Goal: Information Seeking & Learning: Check status

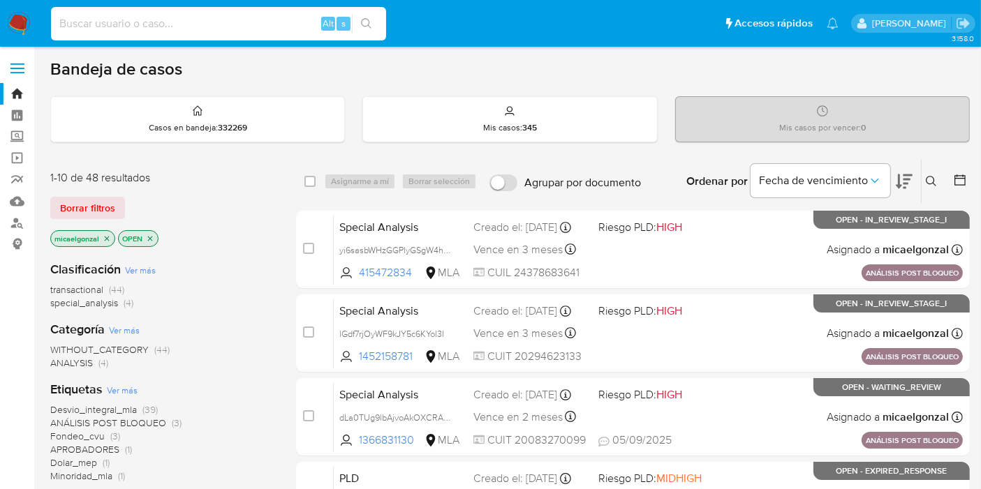
click at [121, 24] on input at bounding box center [218, 24] width 335 height 18
paste input "csJX6bu0WrVYrFDQV0b0b9Ux"
type input "csJX6bu0WrVYrFDQV0b0b9Ux"
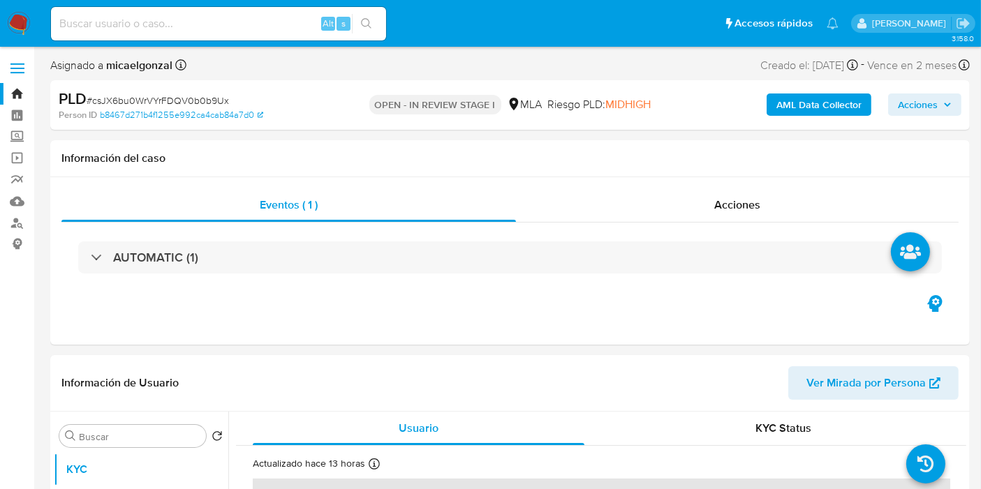
select select "10"
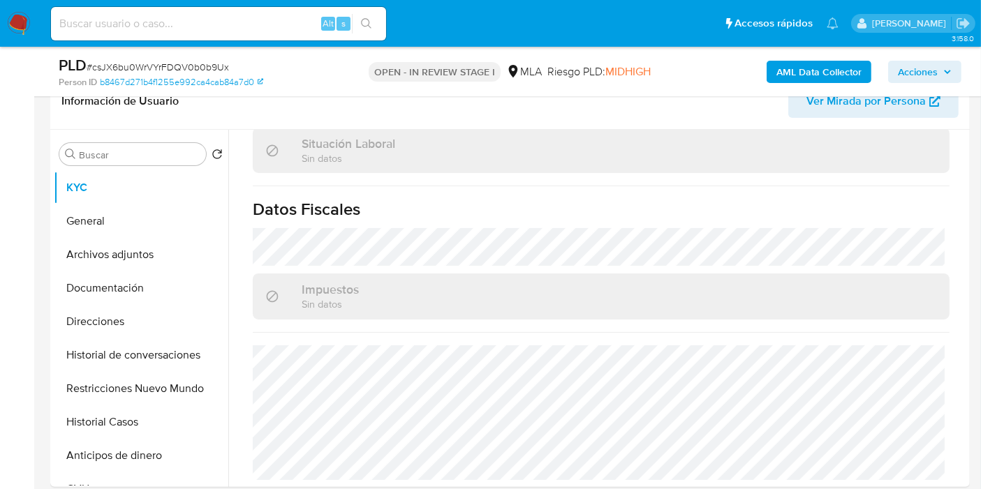
scroll to position [620, 0]
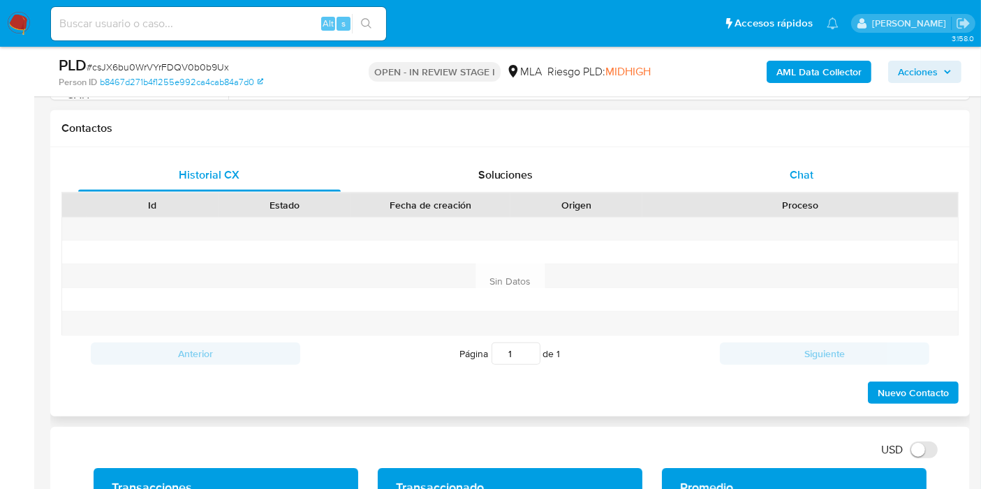
click at [870, 174] on div "Chat" at bounding box center [801, 175] width 262 height 34
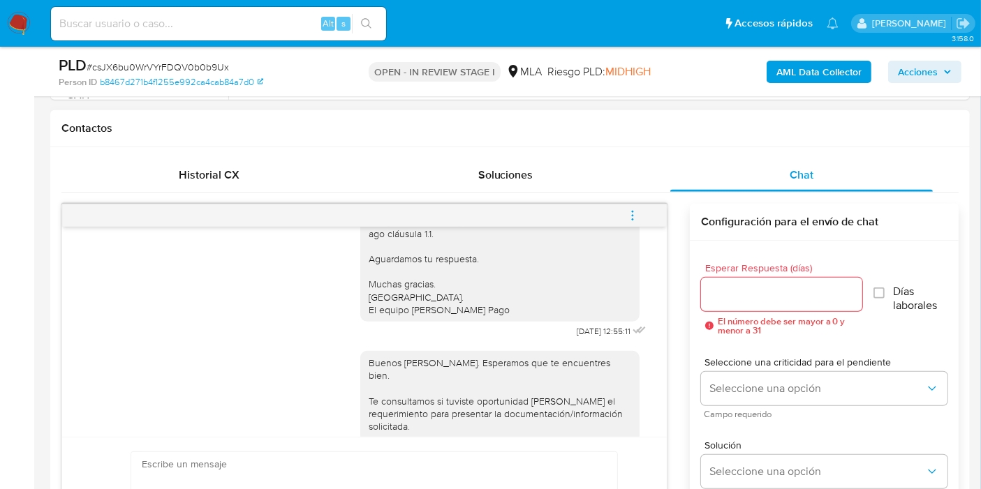
scroll to position [1170, 0]
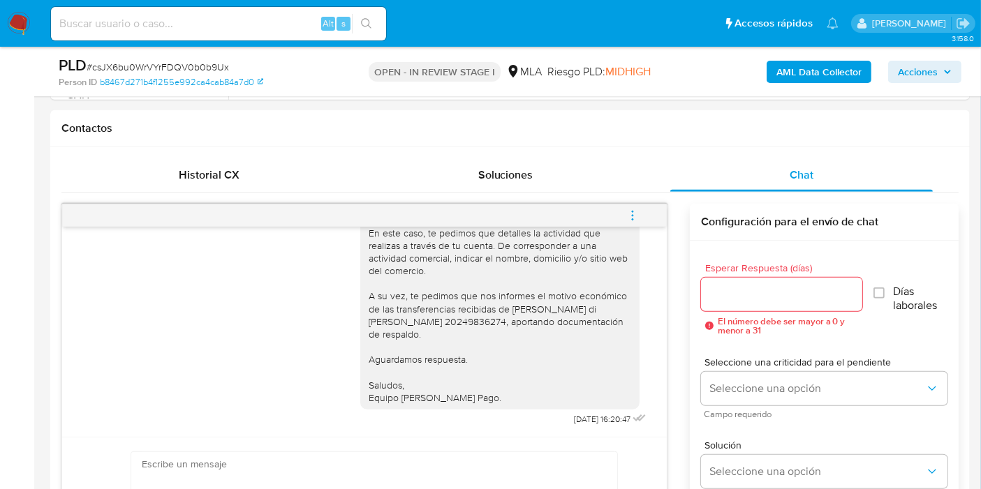
click at [142, 31] on input at bounding box center [218, 24] width 335 height 18
paste input "XiIcpR9MXweKMqttsilPOFsK"
type input "XiIcpR9MXweKMqttsilPOFsK"
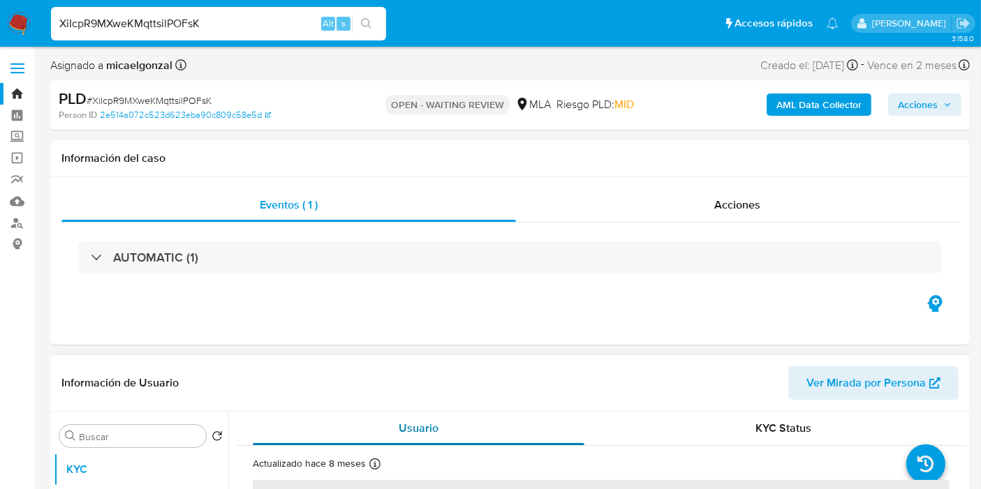
select select "10"
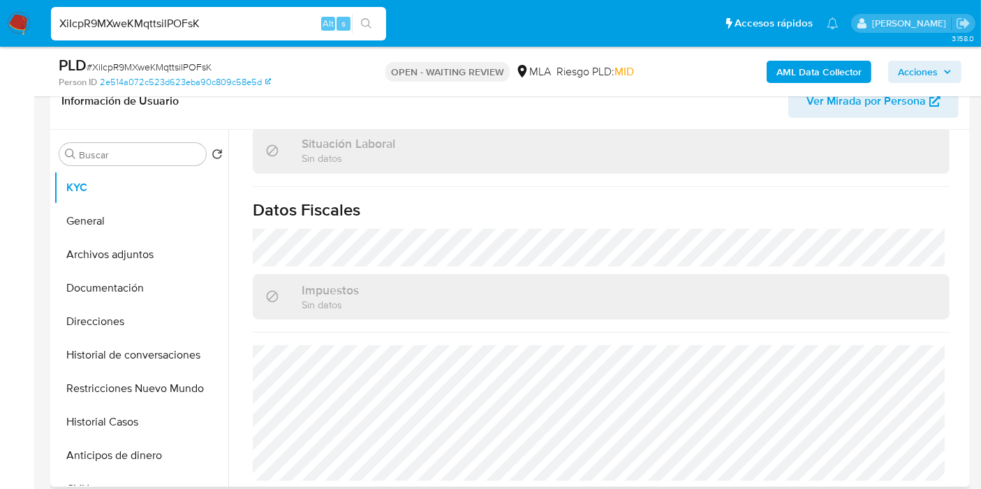
scroll to position [542, 0]
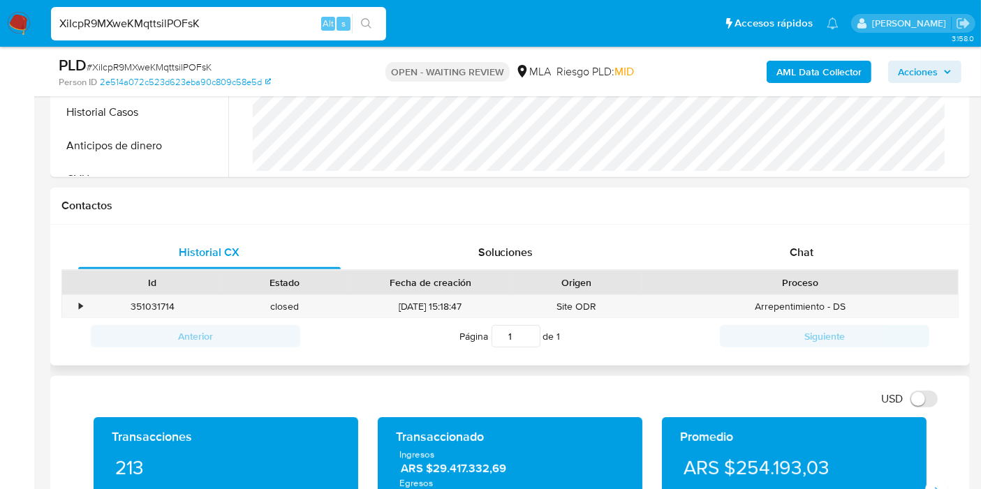
click at [766, 280] on div "Proceso" at bounding box center [800, 283] width 296 height 14
click at [789, 254] on span "Chat" at bounding box center [801, 252] width 24 height 16
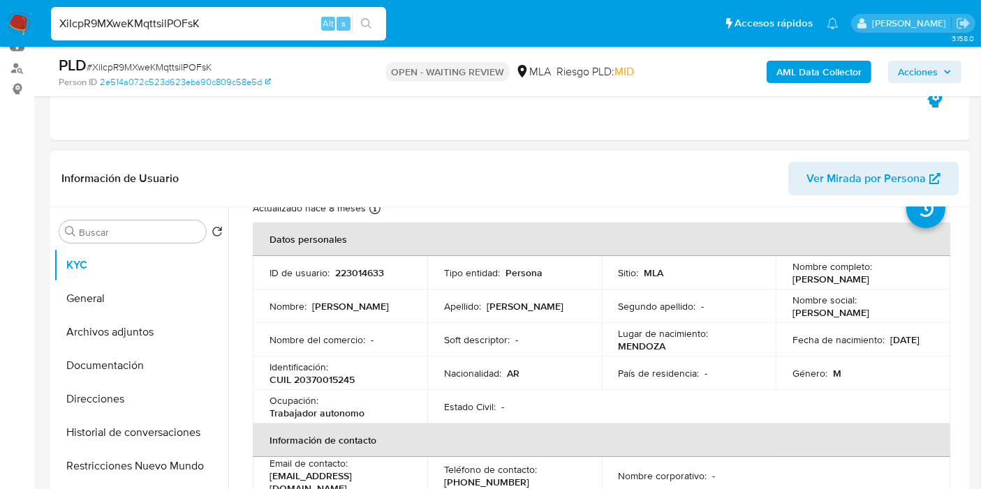
scroll to position [0, 0]
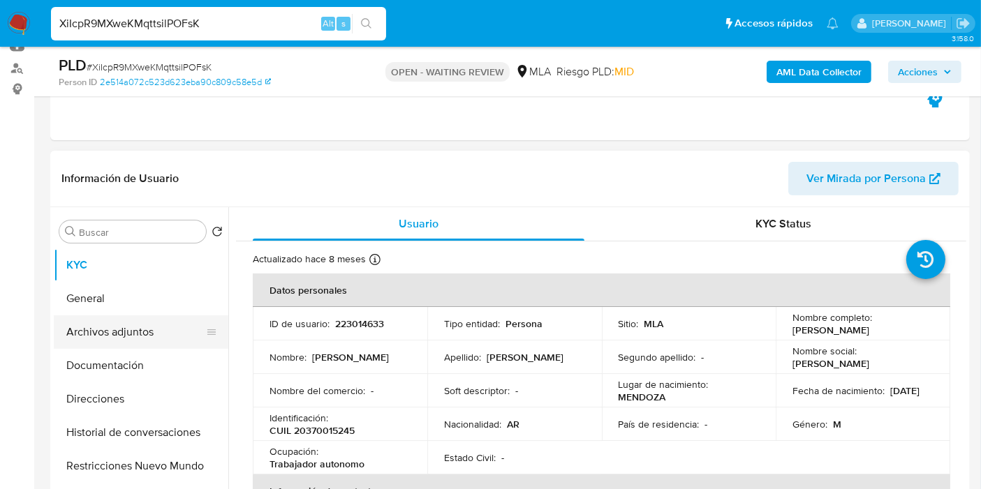
click at [100, 315] on button "Archivos adjuntos" at bounding box center [135, 332] width 163 height 34
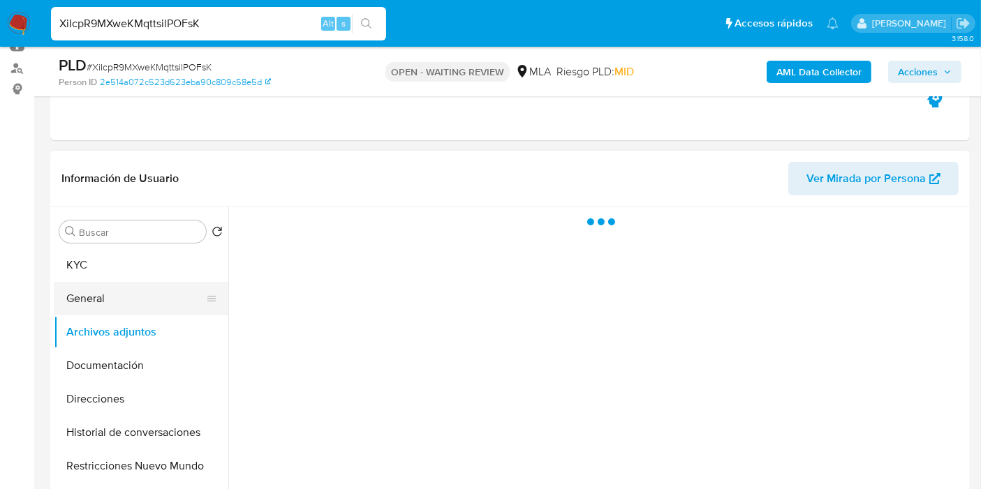
click at [109, 299] on button "General" at bounding box center [135, 299] width 163 height 34
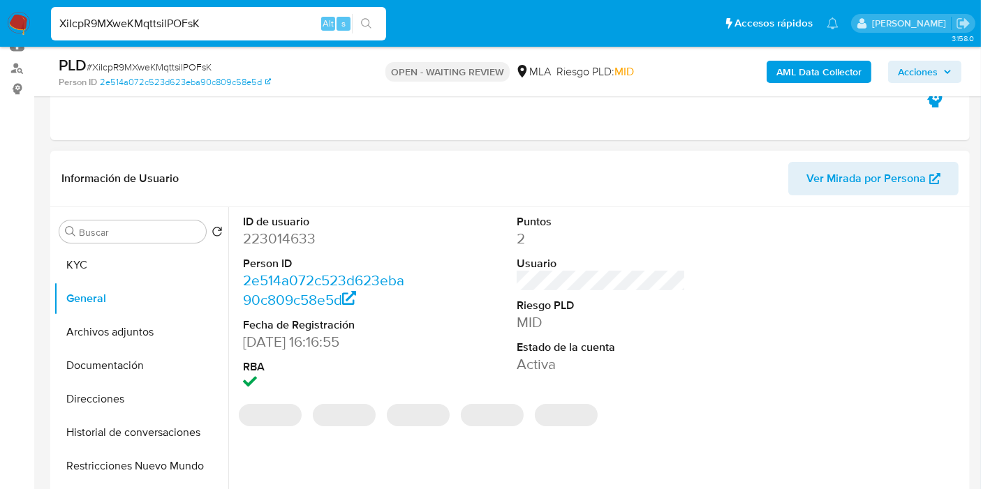
click at [311, 238] on dd "223014633" at bounding box center [327, 239] width 169 height 20
click at [302, 238] on dd "223014633" at bounding box center [327, 239] width 169 height 20
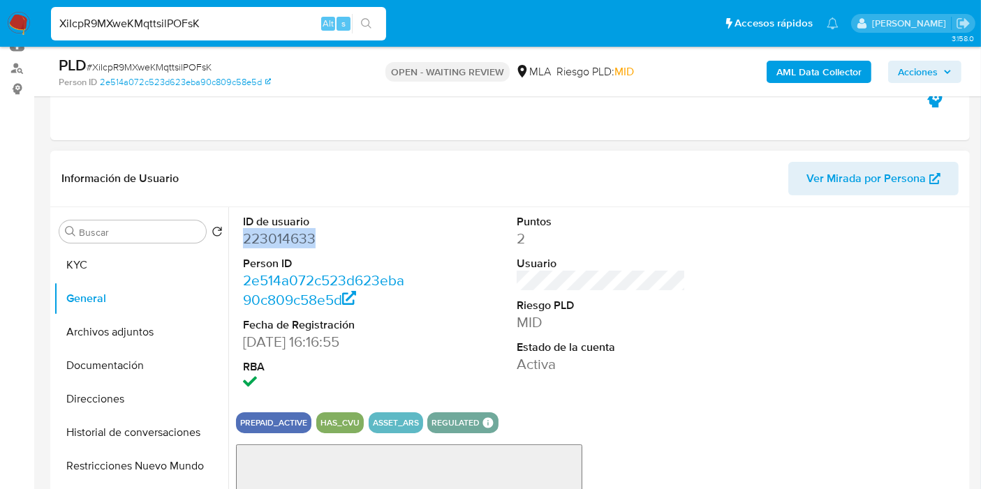
copy dd "223014633"
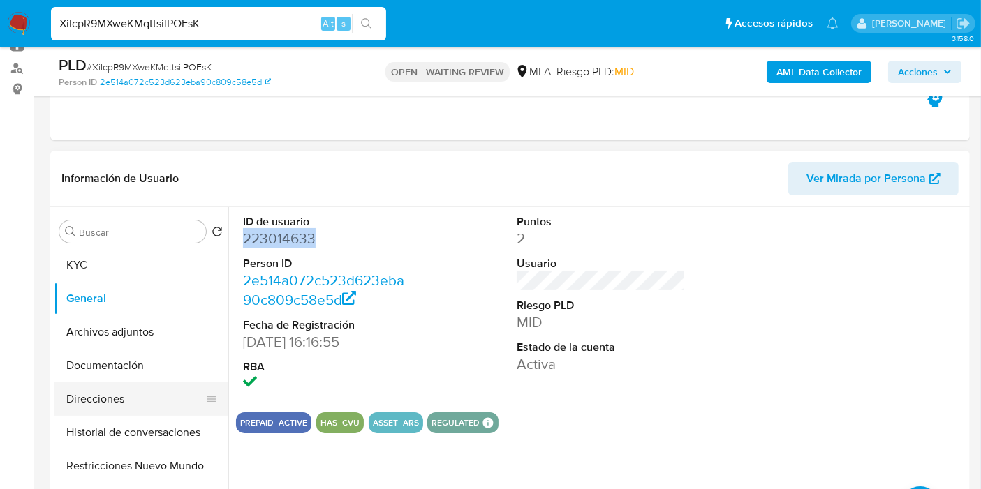
click at [128, 394] on button "Direcciones" at bounding box center [135, 399] width 163 height 34
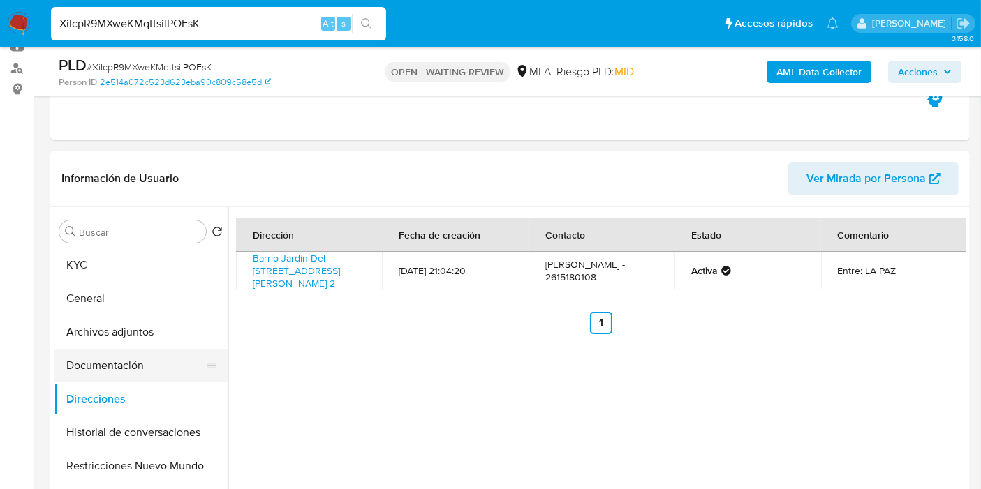
drag, startPoint x: 115, startPoint y: 343, endPoint x: 117, endPoint y: 352, distance: 9.3
click at [115, 343] on button "Archivos adjuntos" at bounding box center [141, 332] width 174 height 34
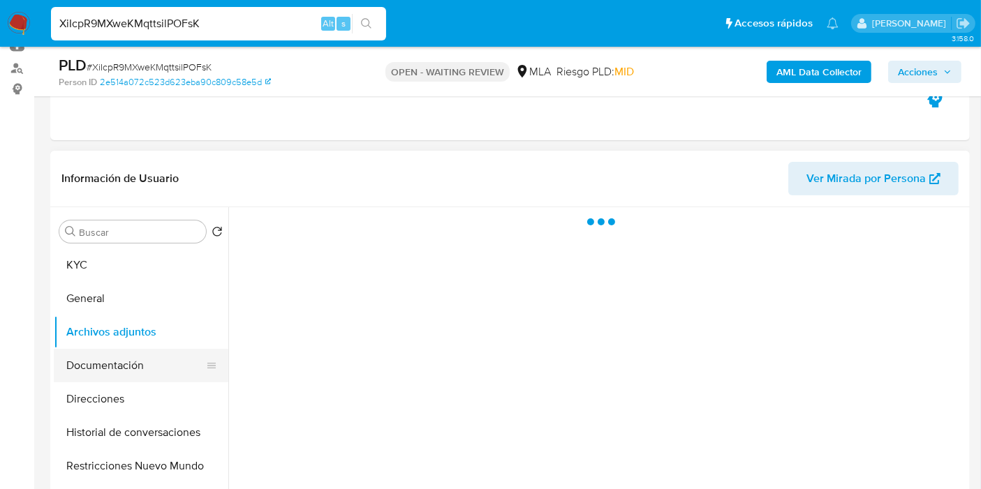
click at [118, 357] on button "Documentación" at bounding box center [135, 366] width 163 height 34
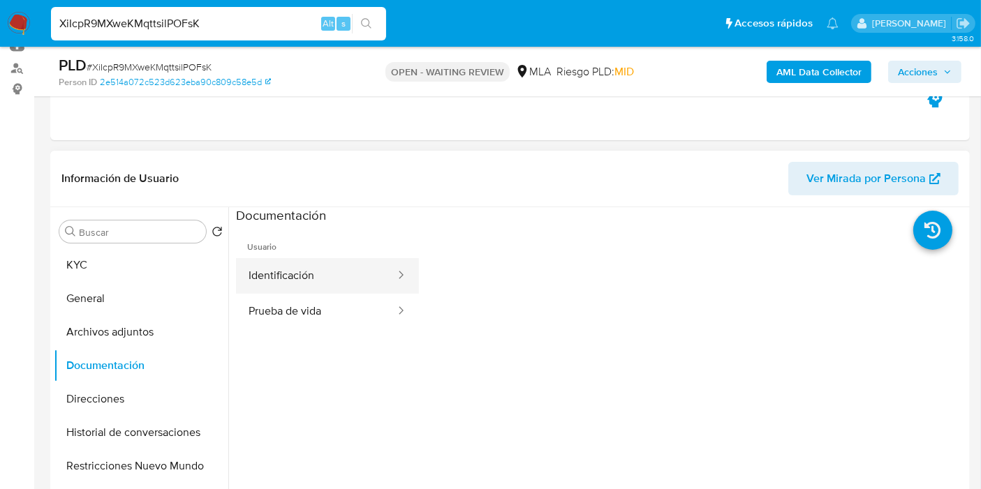
click at [325, 262] on button "Identificación" at bounding box center [316, 276] width 161 height 36
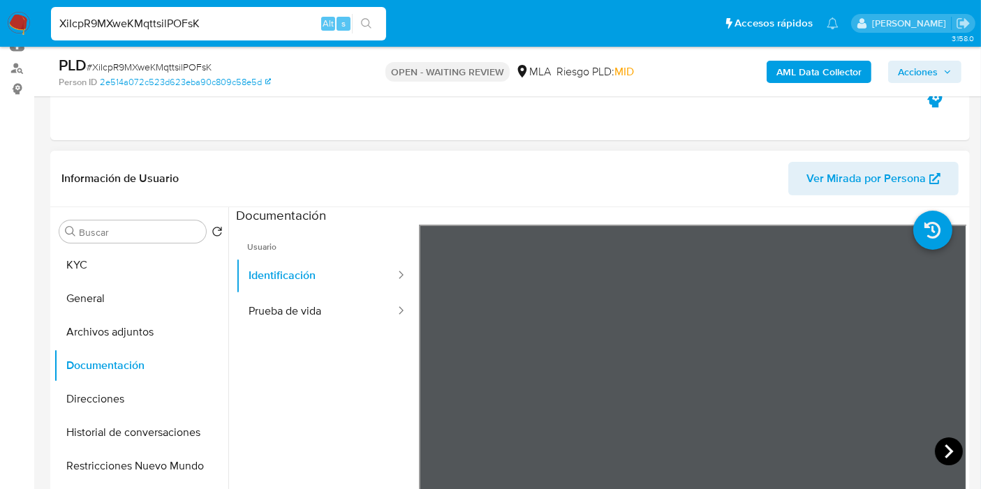
click at [946, 447] on icon at bounding box center [949, 452] width 28 height 28
click at [88, 258] on button "KYC" at bounding box center [135, 265] width 163 height 34
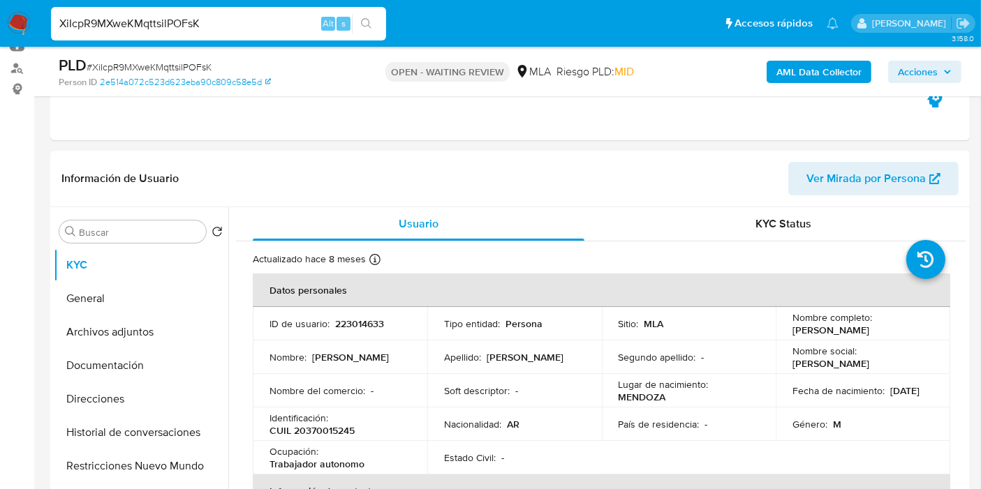
scroll to position [77, 0]
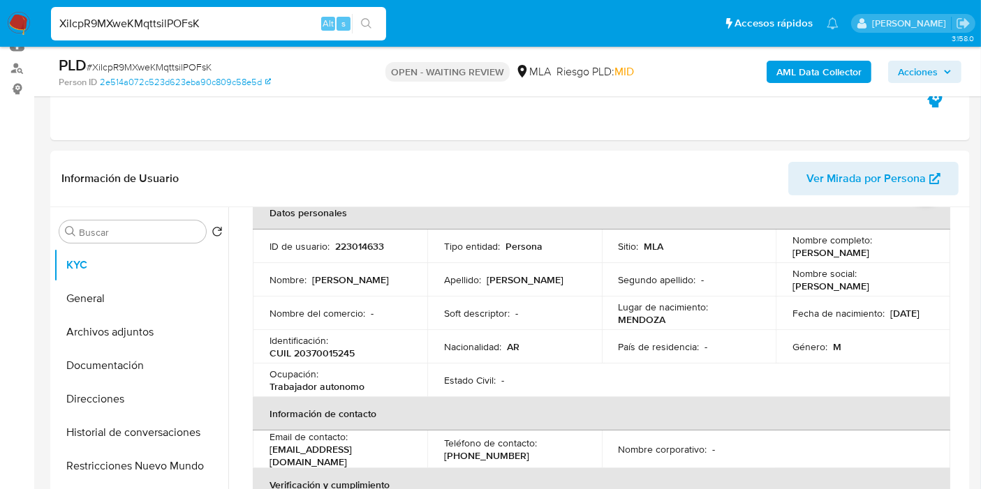
click at [110, 26] on input "XiIcpR9MXweKMqttsilPOFsK" at bounding box center [218, 24] width 335 height 18
paste input "rROYzvp6nTZiuPBdhJ849yRo"
type input "rROYzvp6nTZiuPBdhJ849yRo"
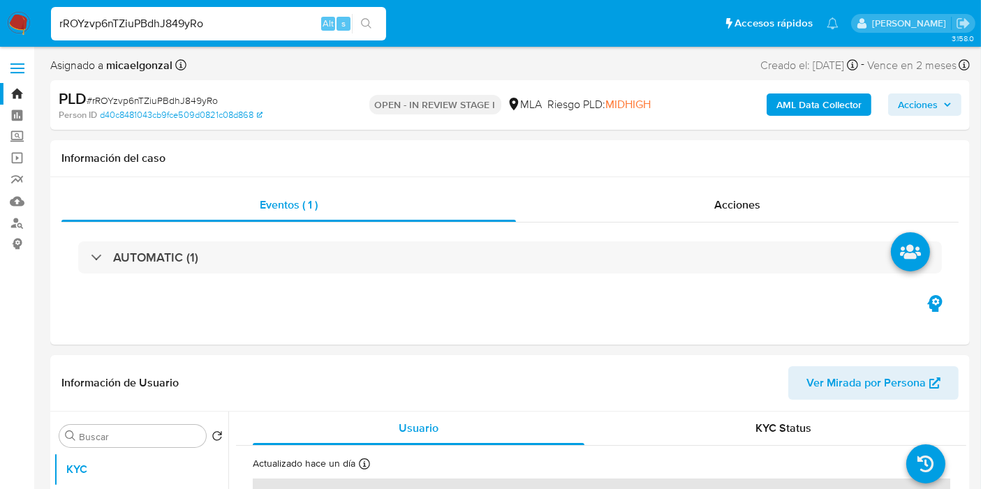
select select "10"
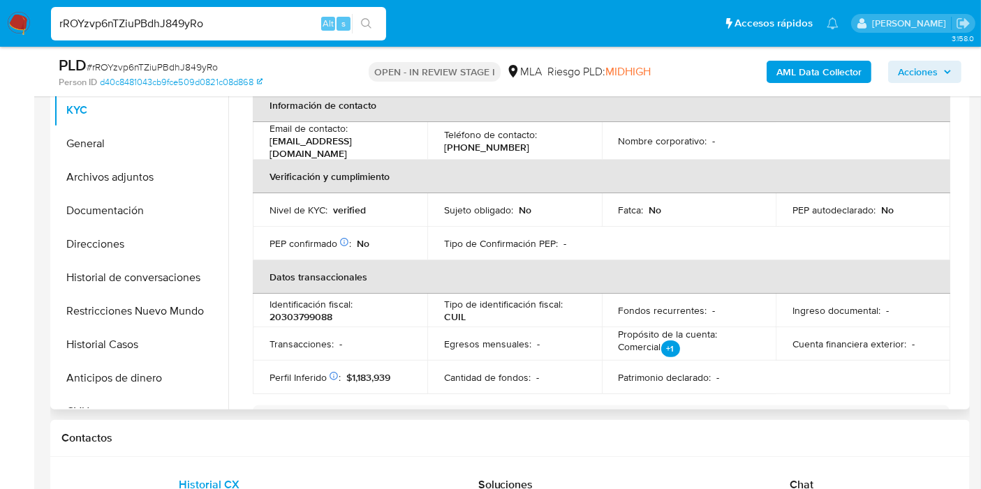
scroll to position [232, 0]
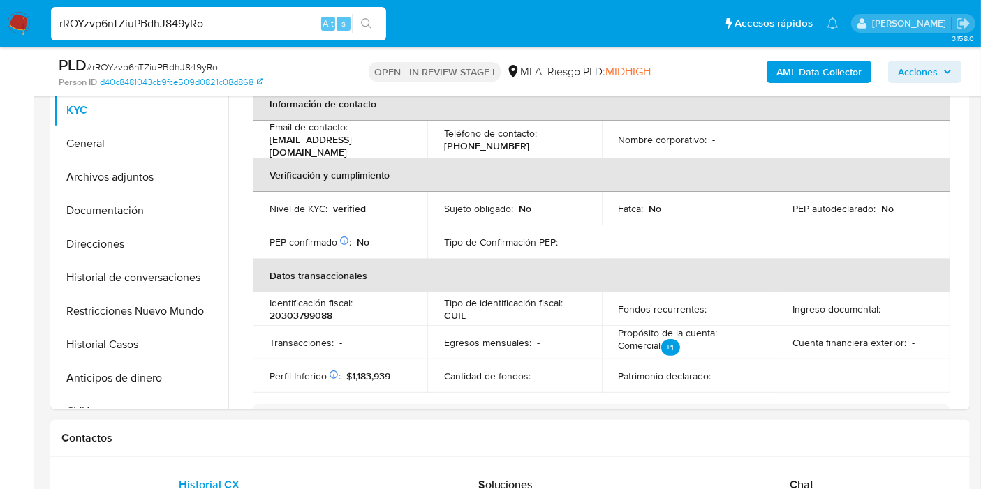
click at [783, 454] on div "Contactos" at bounding box center [509, 438] width 919 height 37
click at [783, 479] on div "Chat" at bounding box center [801, 485] width 262 height 34
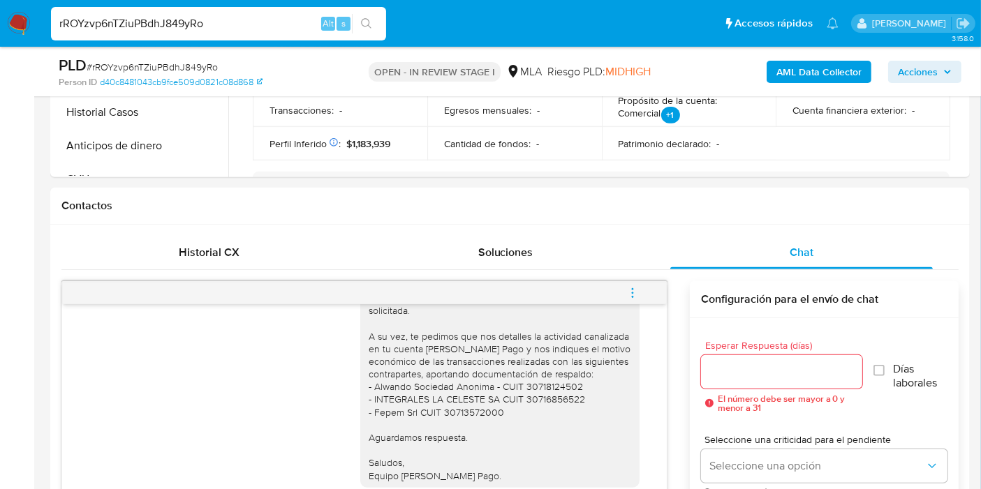
scroll to position [310, 0]
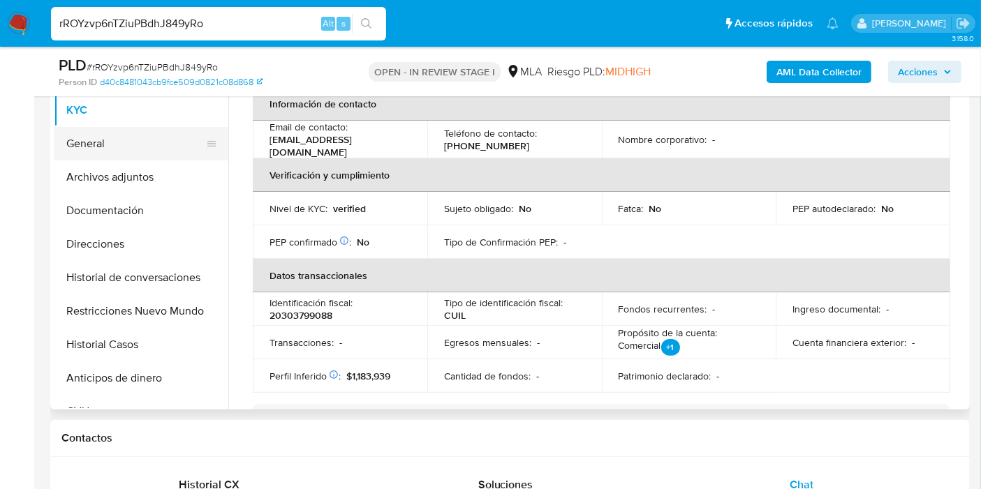
click at [114, 153] on button "General" at bounding box center [135, 144] width 163 height 34
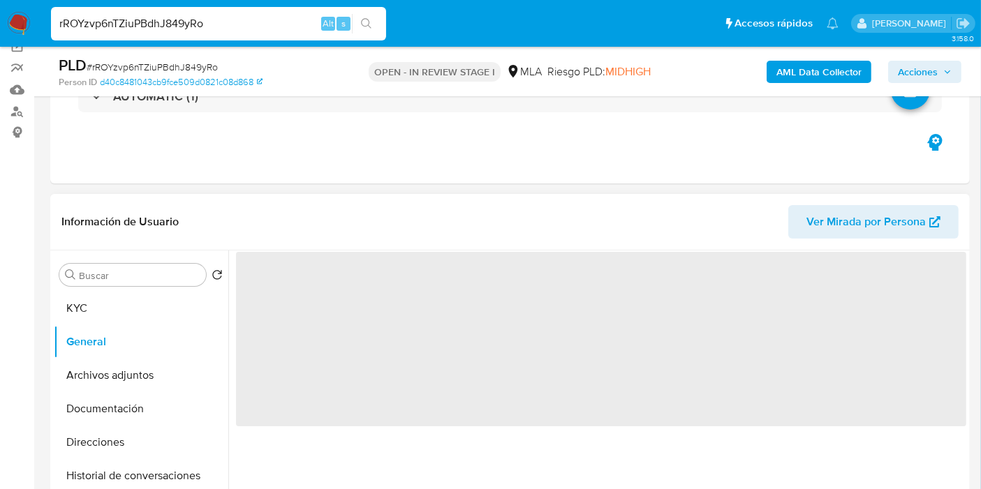
scroll to position [77, 0]
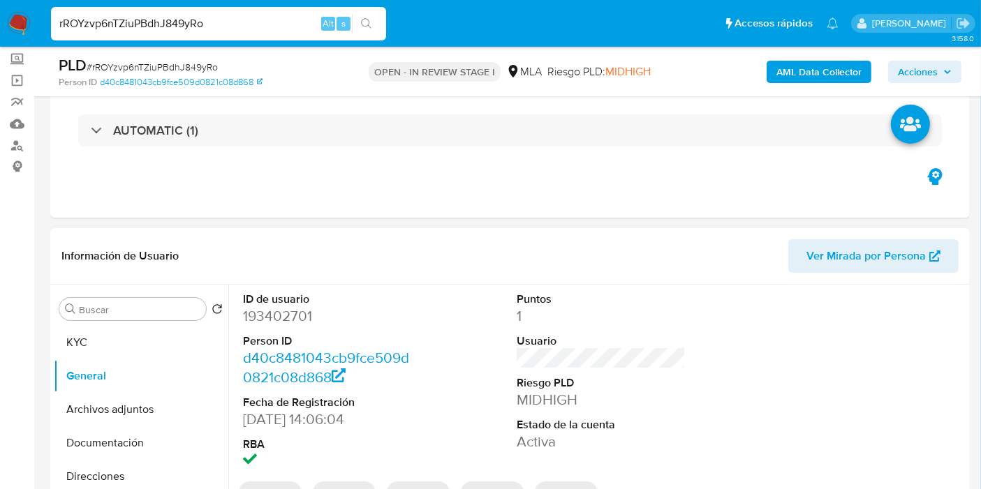
click at [295, 322] on dd "193402701" at bounding box center [327, 316] width 169 height 20
copy dd "193402701"
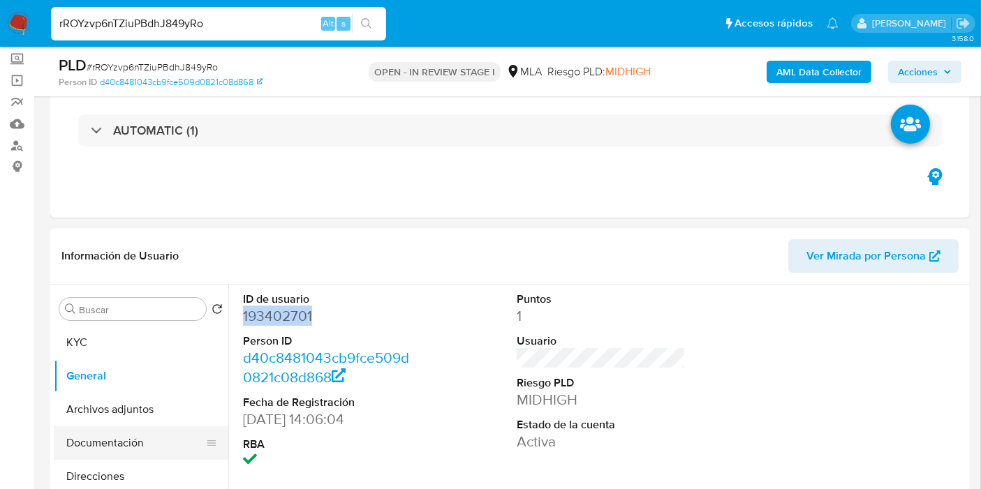
click at [94, 440] on button "Documentación" at bounding box center [135, 443] width 163 height 34
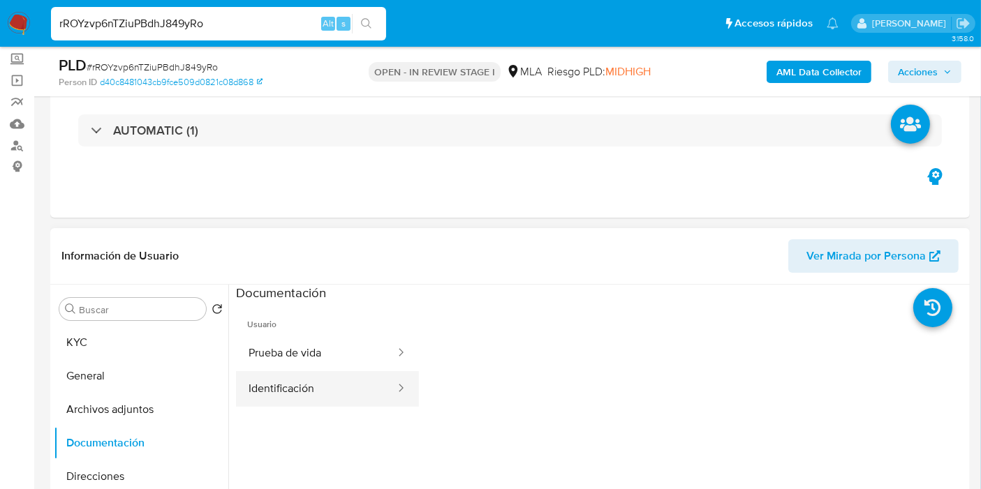
click at [278, 378] on button "Identificación" at bounding box center [316, 389] width 161 height 36
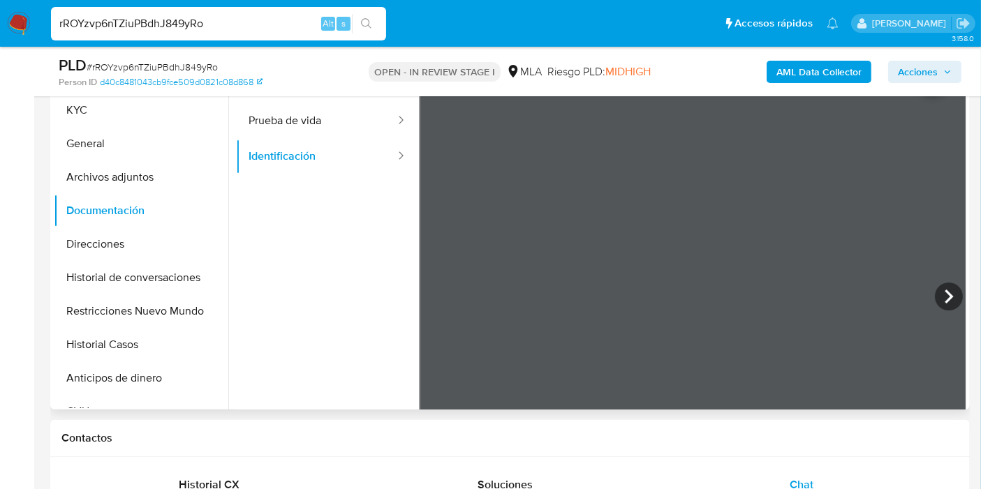
scroll to position [401, 0]
click at [949, 292] on icon at bounding box center [949, 297] width 28 height 28
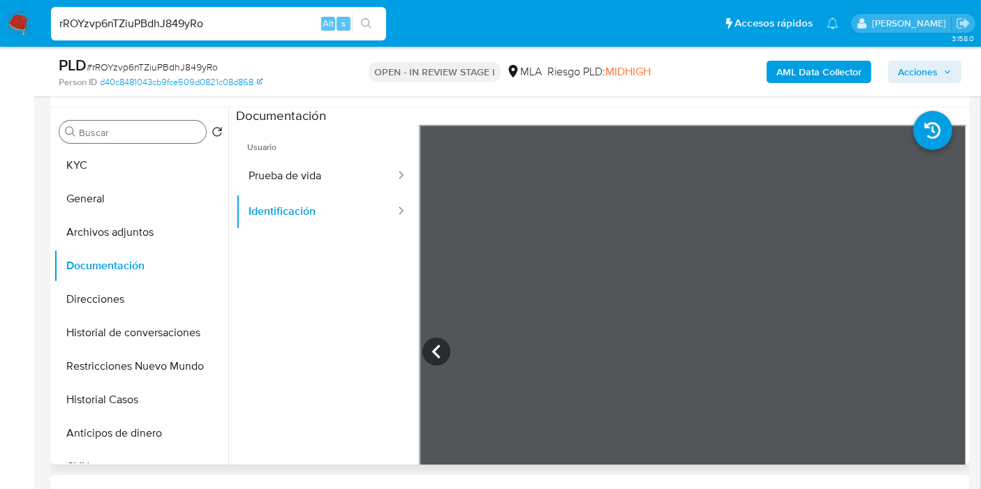
scroll to position [155, 0]
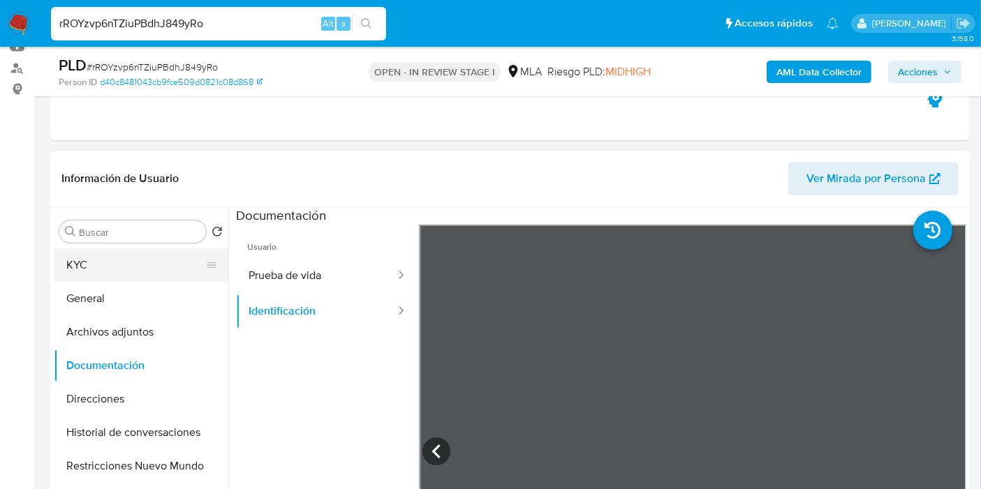
click at [105, 249] on button "KYC" at bounding box center [135, 265] width 163 height 34
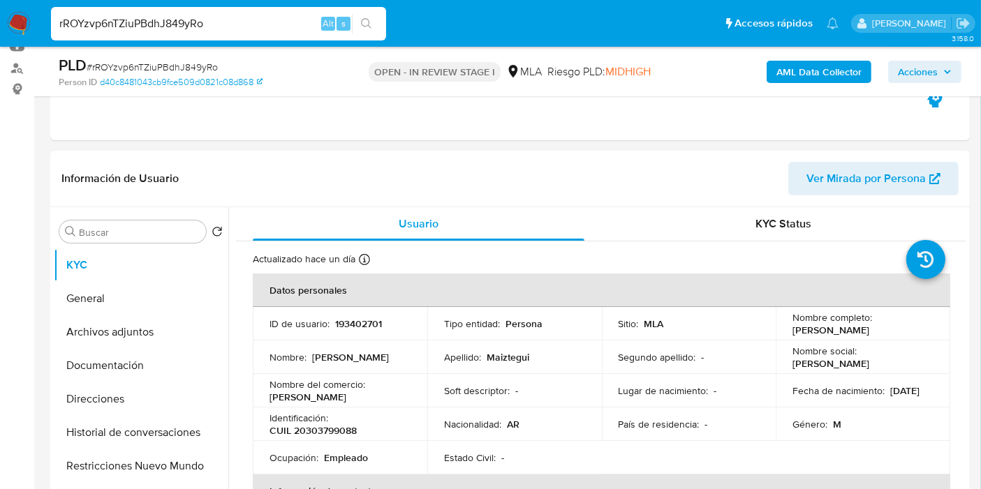
click at [165, 11] on div "rROYzvp6nTZiuPBdhJ849yRo Alt s" at bounding box center [218, 24] width 335 height 34
click at [159, 18] on input "rROYzvp6nTZiuPBdhJ849yRo" at bounding box center [218, 24] width 335 height 18
paste input "QojySAZ36IqAeyOHSfDwzJcX"
type input "QojySAZ36IqAeyOHSfDwzJcX"
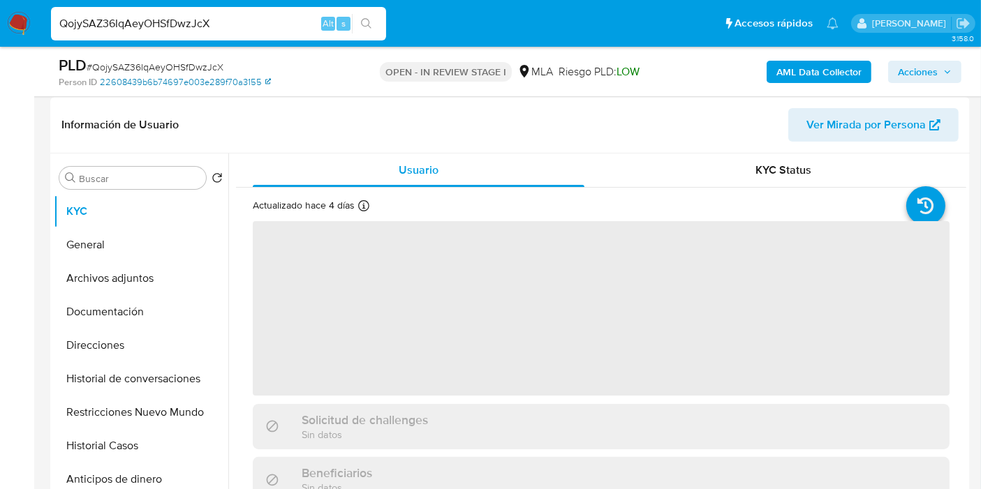
scroll to position [310, 0]
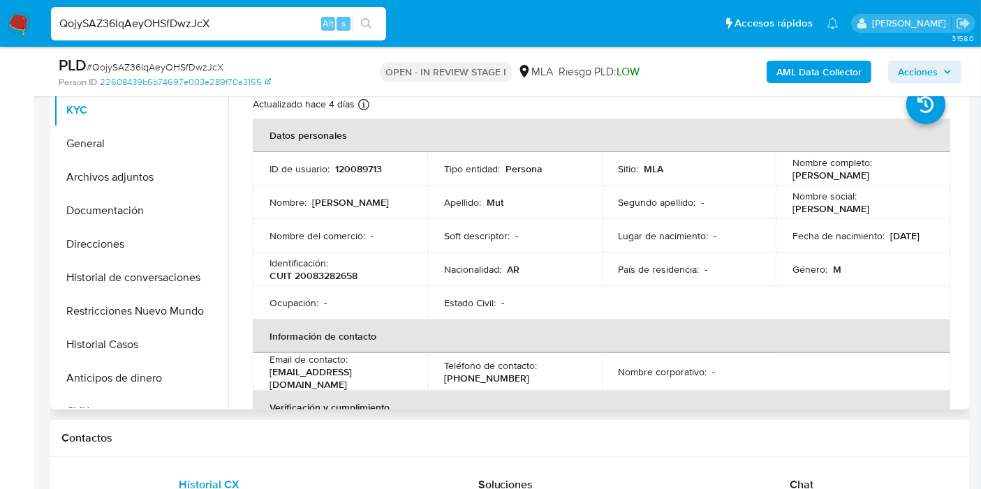
select select "10"
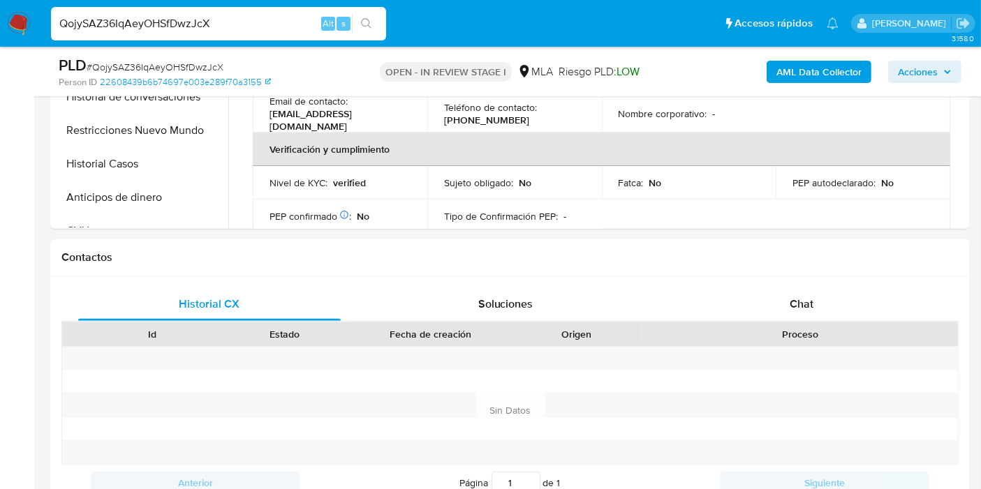
scroll to position [620, 0]
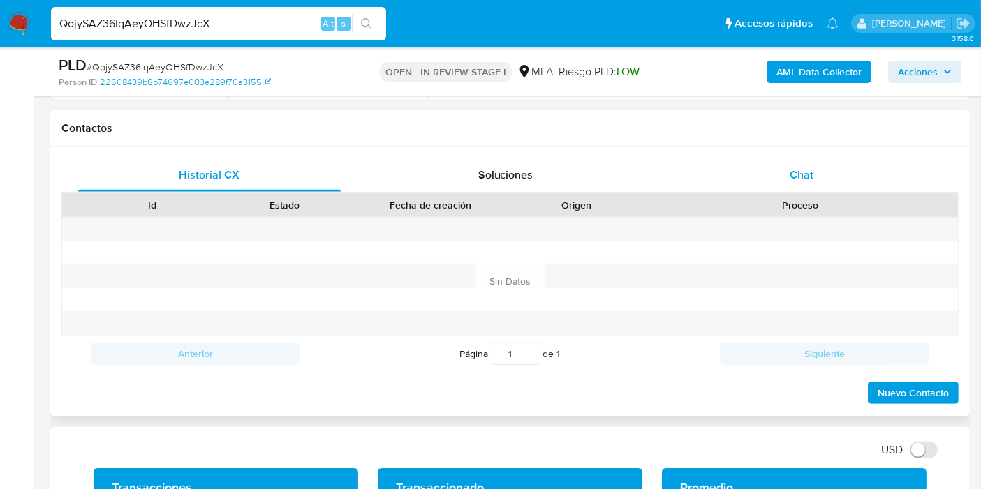
click at [839, 184] on div "Chat" at bounding box center [801, 175] width 262 height 34
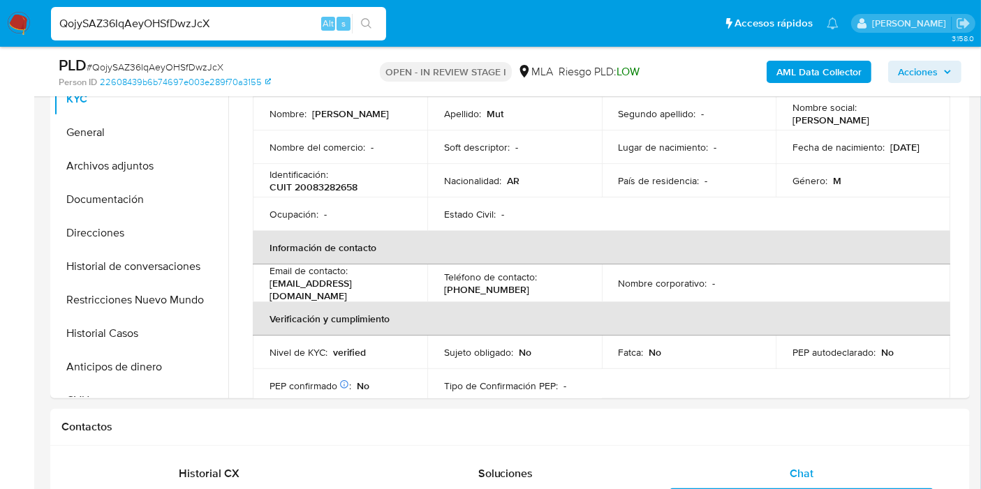
scroll to position [310, 0]
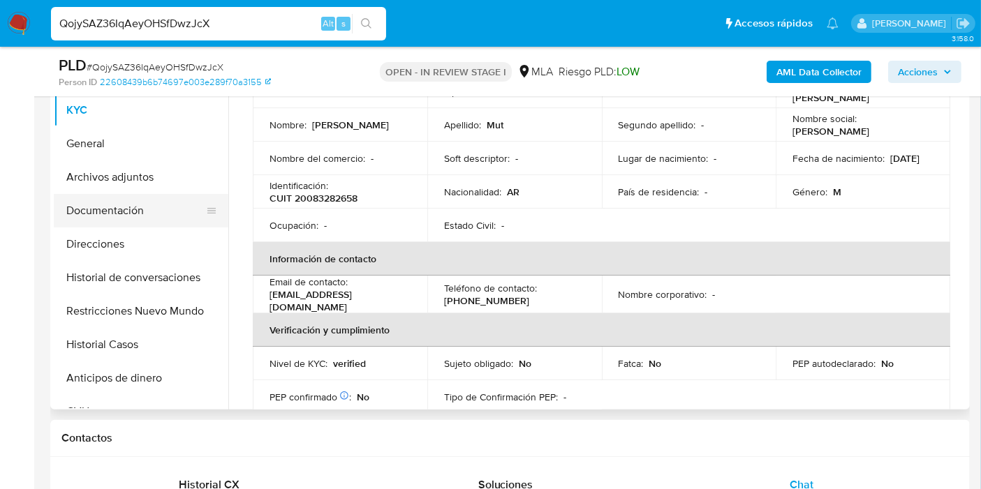
click at [157, 199] on button "Documentación" at bounding box center [135, 211] width 163 height 34
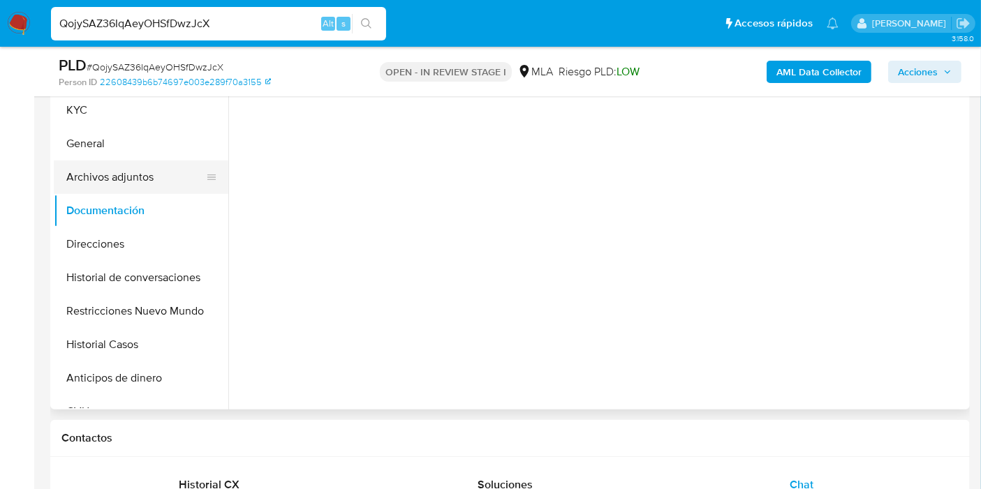
scroll to position [0, 0]
click at [161, 188] on button "Archivos adjuntos" at bounding box center [135, 178] width 163 height 34
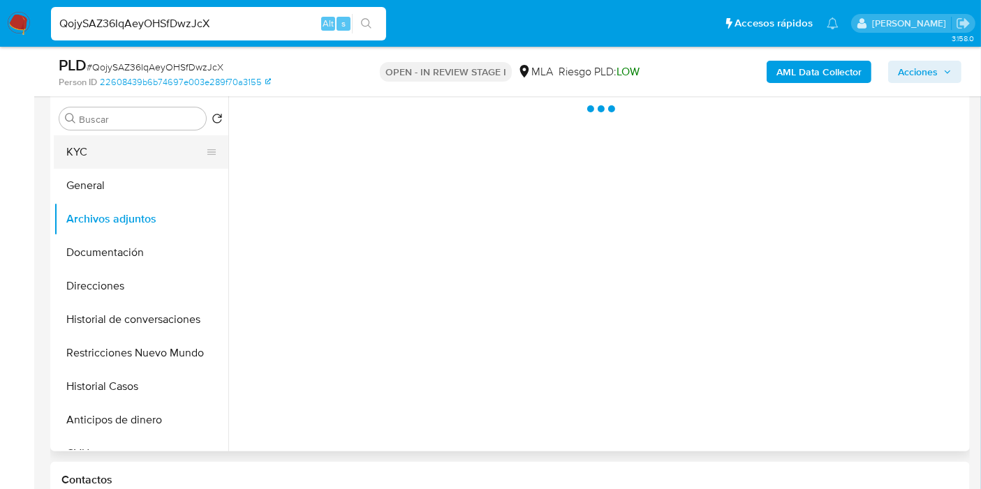
scroll to position [232, 0]
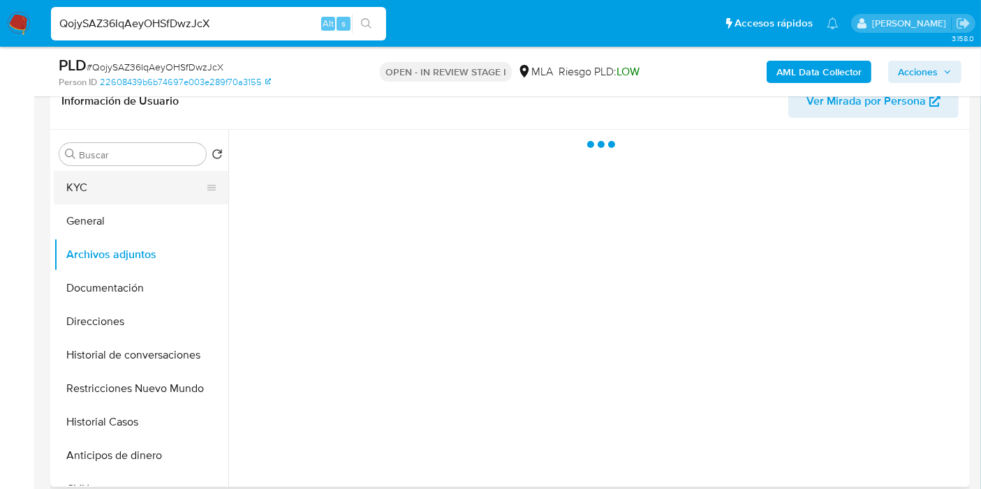
click at [149, 193] on button "KYC" at bounding box center [135, 188] width 163 height 34
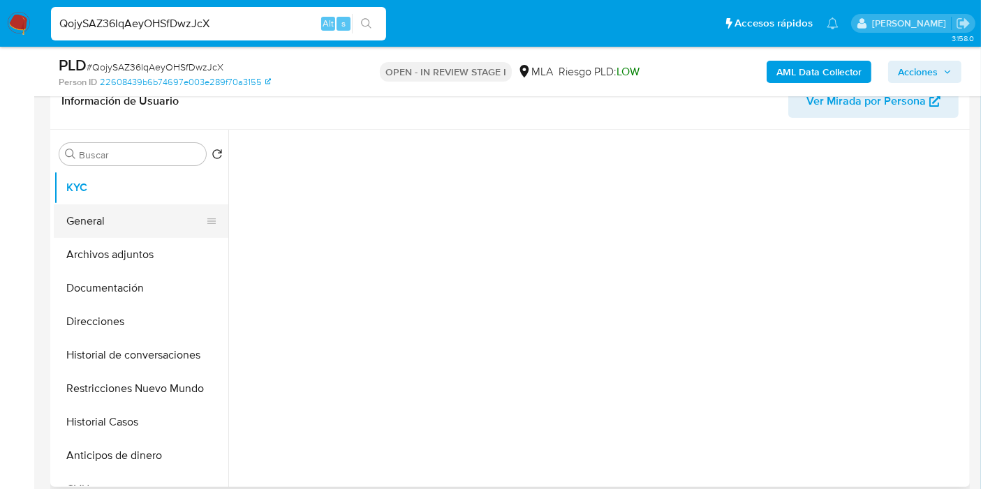
click at [133, 209] on button "General" at bounding box center [135, 222] width 163 height 34
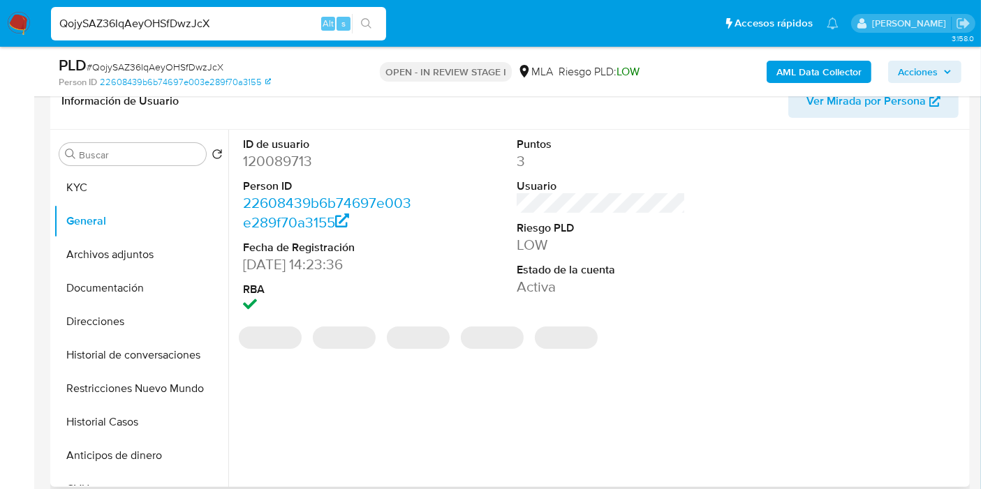
click at [285, 153] on dd "120089713" at bounding box center [327, 161] width 169 height 20
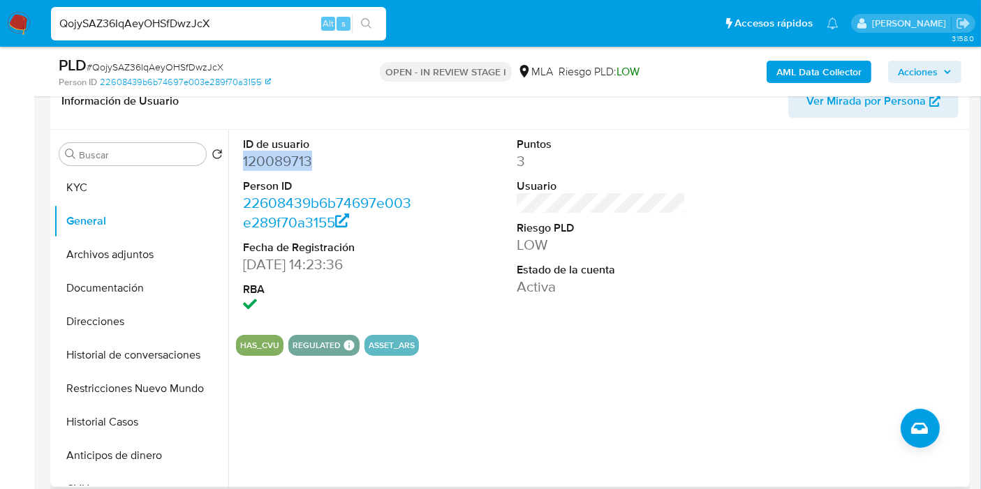
copy dd "120089713"
click at [195, 31] on input "QojySAZ36IqAeyOHSfDwzJcX" at bounding box center [218, 24] width 335 height 18
paste input "KN8eUYBOeBfLDyxGXqOkwCvV"
type input "KN8eUYBOeBfLDyxGXqOkwCvV"
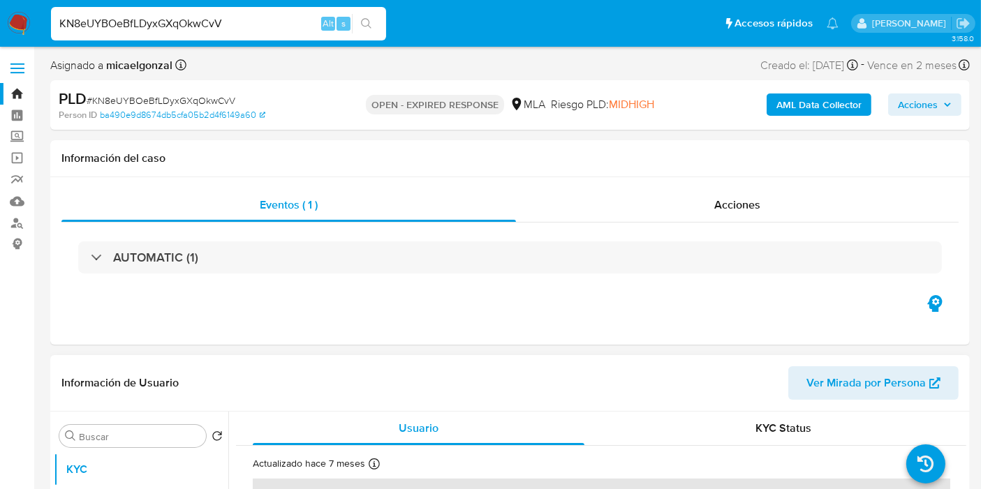
select select "10"
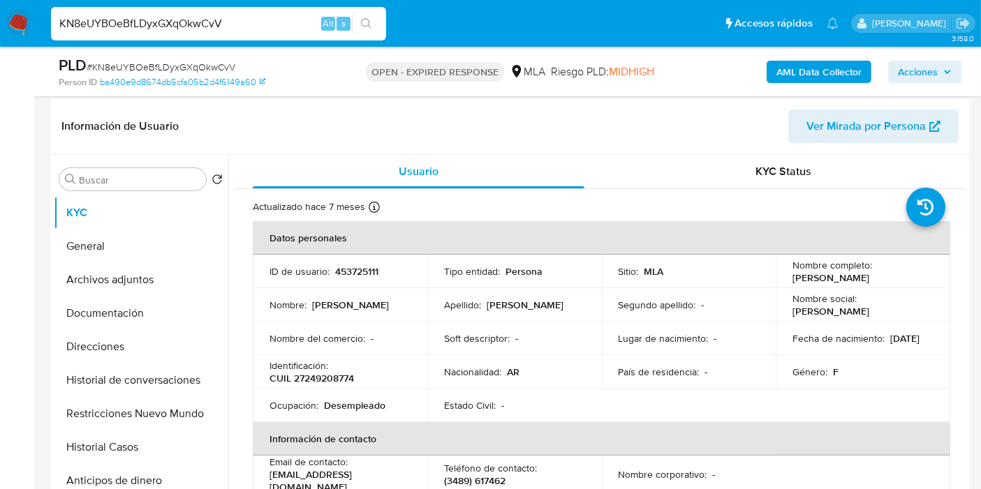
scroll to position [232, 0]
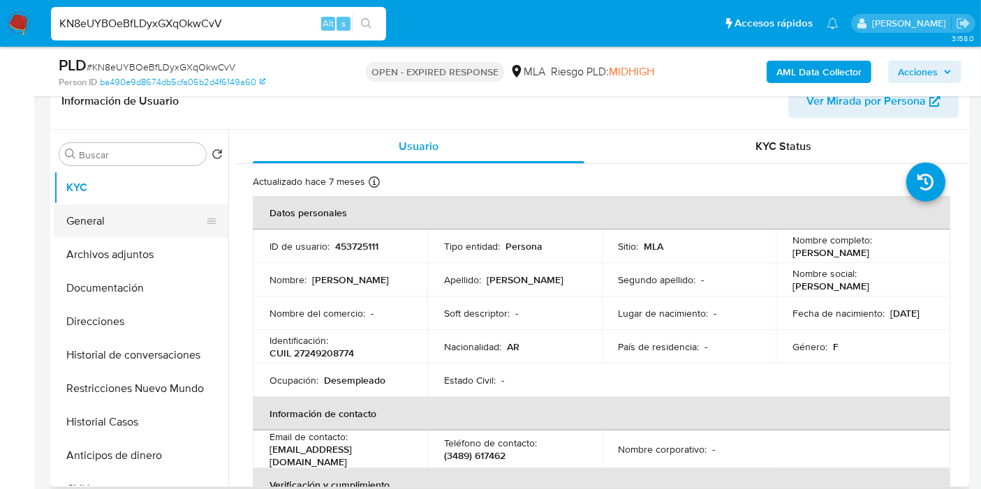
click at [161, 226] on button "General" at bounding box center [135, 222] width 163 height 34
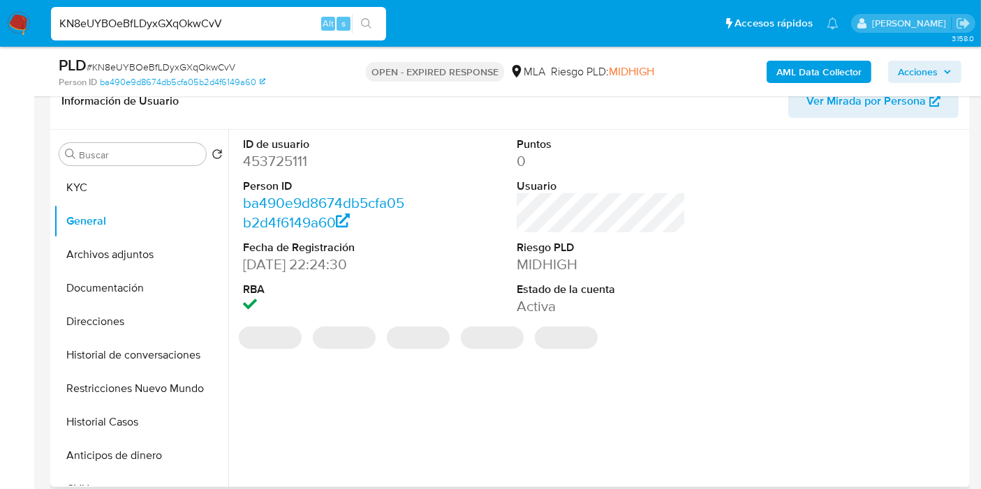
drag, startPoint x: 288, startPoint y: 170, endPoint x: 292, endPoint y: 163, distance: 7.2
click at [288, 170] on dd "453725111" at bounding box center [327, 161] width 169 height 20
click at [295, 158] on dd "453725111" at bounding box center [327, 161] width 169 height 20
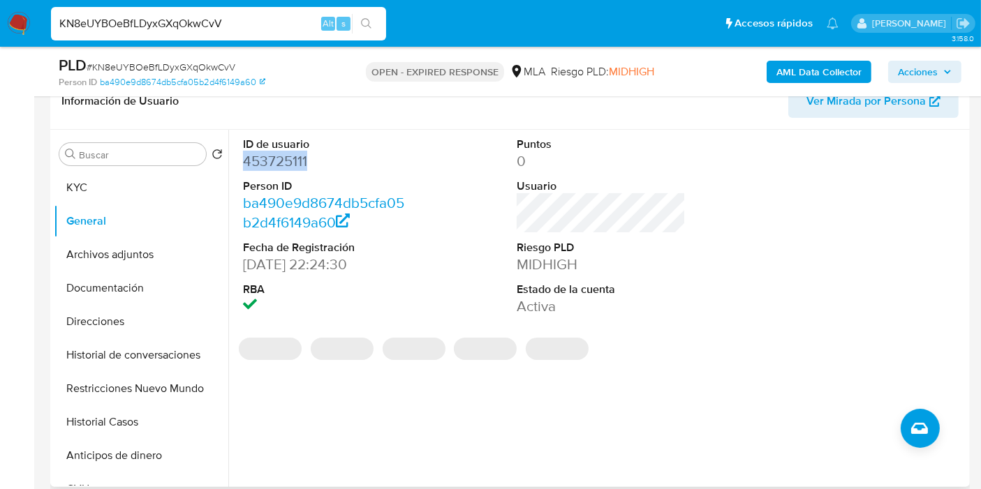
click at [295, 158] on dd "453725111" at bounding box center [327, 161] width 169 height 20
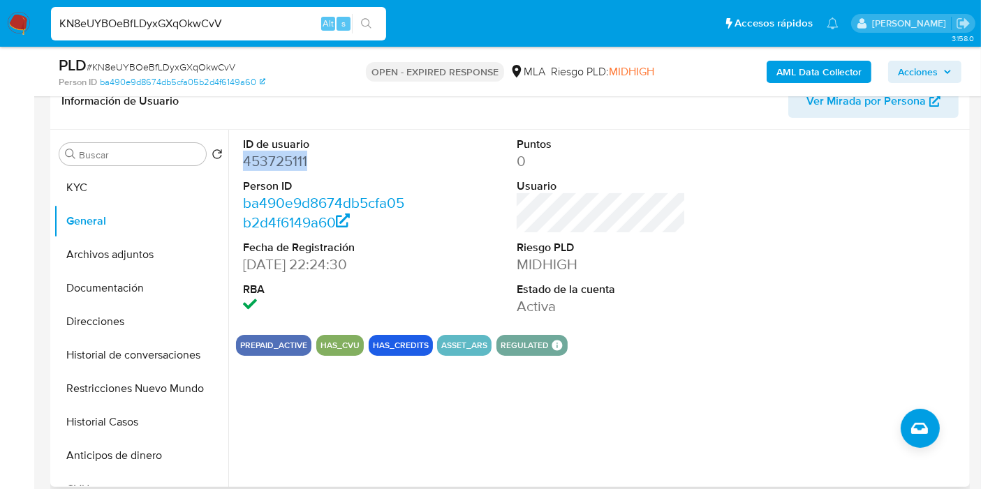
copy dd "453725111"
drag, startPoint x: 3, startPoint y: 20, endPoint x: 15, endPoint y: 17, distance: 12.2
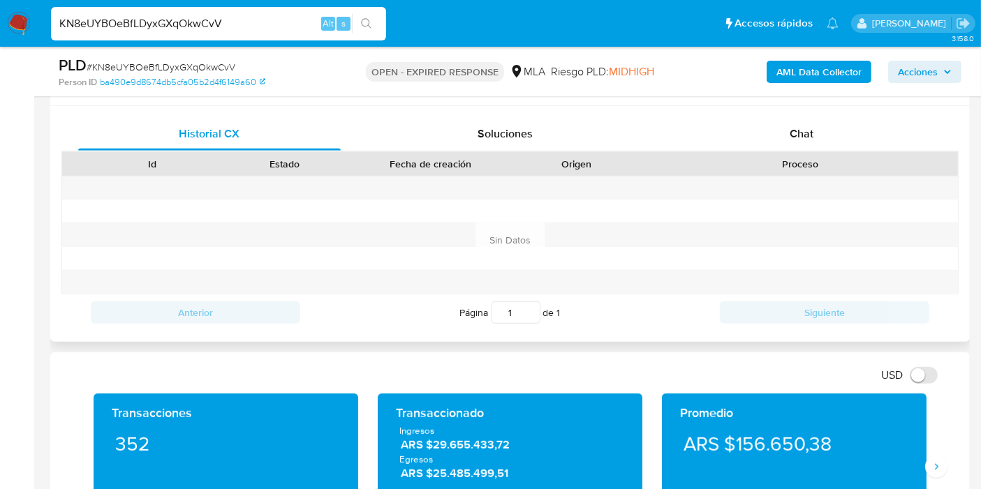
scroll to position [542, 0]
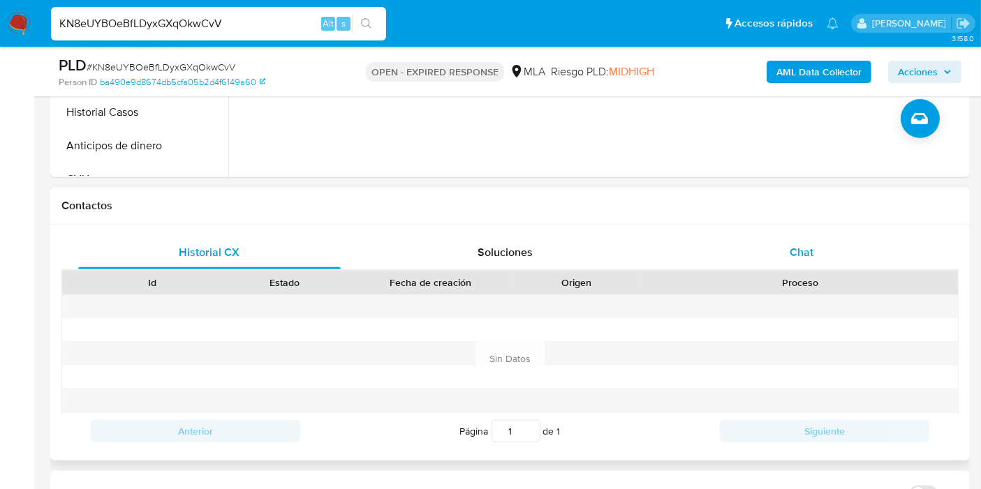
drag, startPoint x: 801, startPoint y: 281, endPoint x: 831, endPoint y: 254, distance: 40.5
click at [805, 276] on div "Proceso" at bounding box center [800, 283] width 296 height 14
click at [831, 253] on div "Chat" at bounding box center [801, 253] width 262 height 34
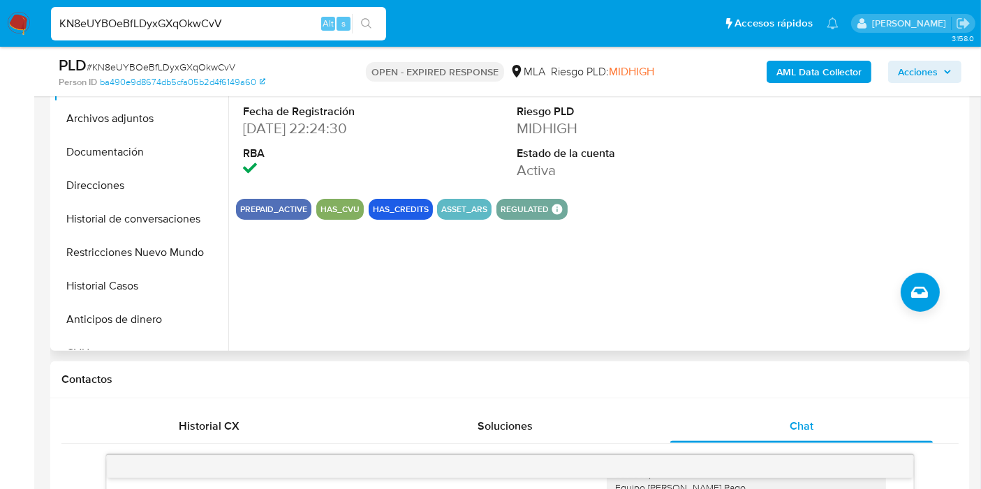
scroll to position [155, 0]
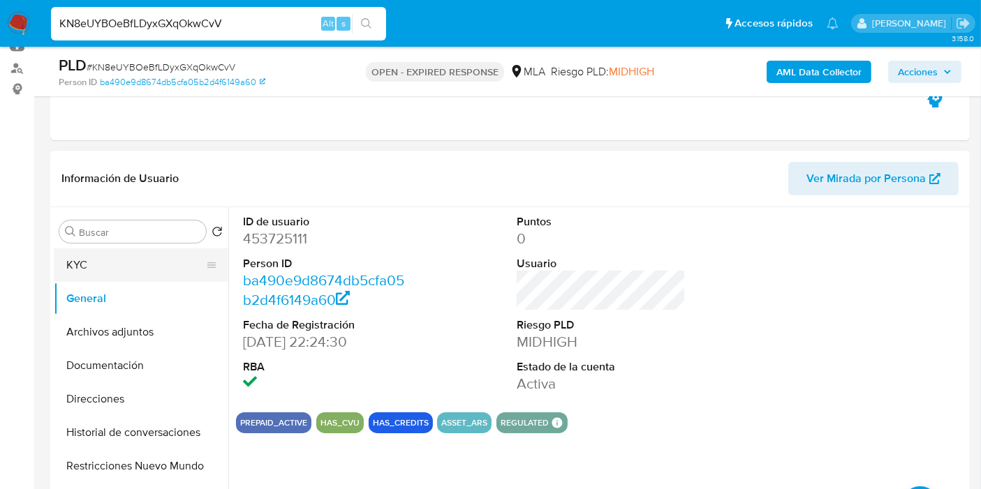
click at [131, 269] on button "KYC" at bounding box center [135, 265] width 163 height 34
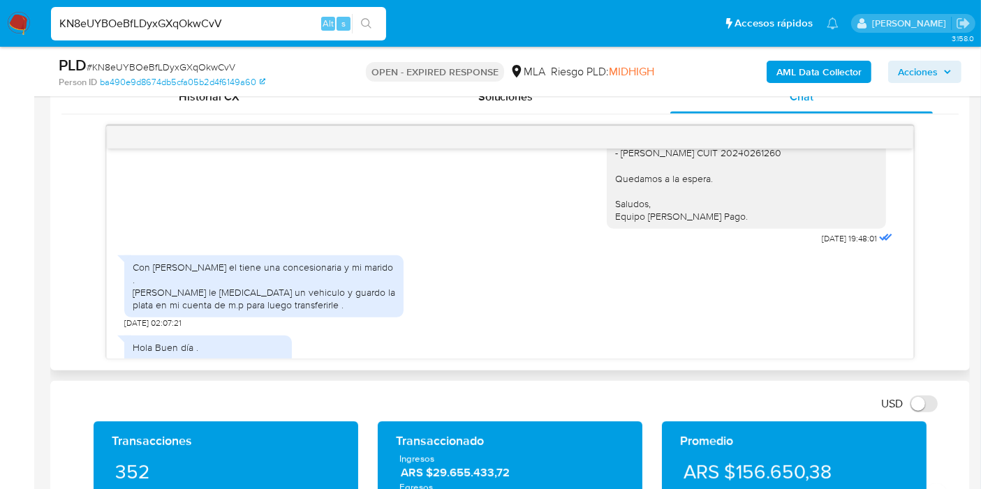
scroll to position [1240, 0]
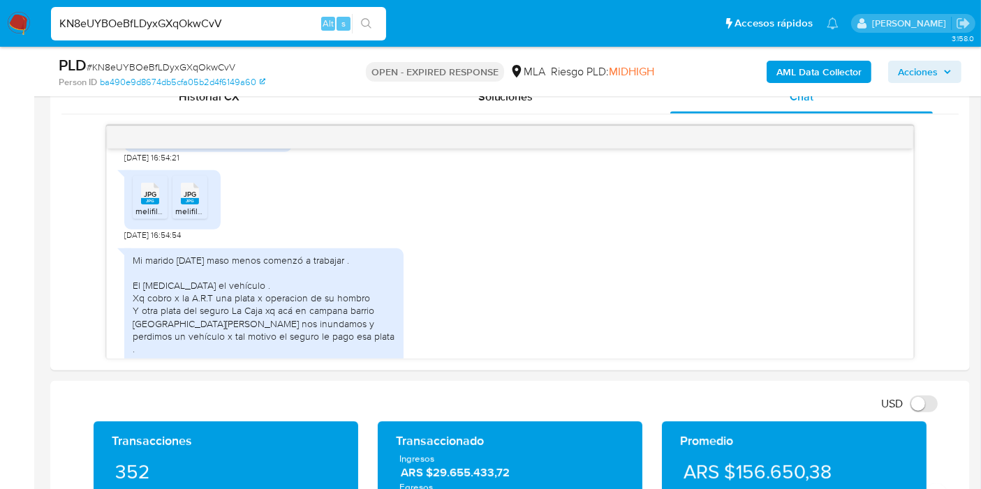
click at [88, 17] on input "KN8eUYBOeBfLDyxGXqOkwCvV" at bounding box center [218, 24] width 335 height 18
paste input "SfMLZnfiHSkIpy32lGXQfQ7U"
type input "SfMLZnfiHSkIpy32lGXQfQ7U"
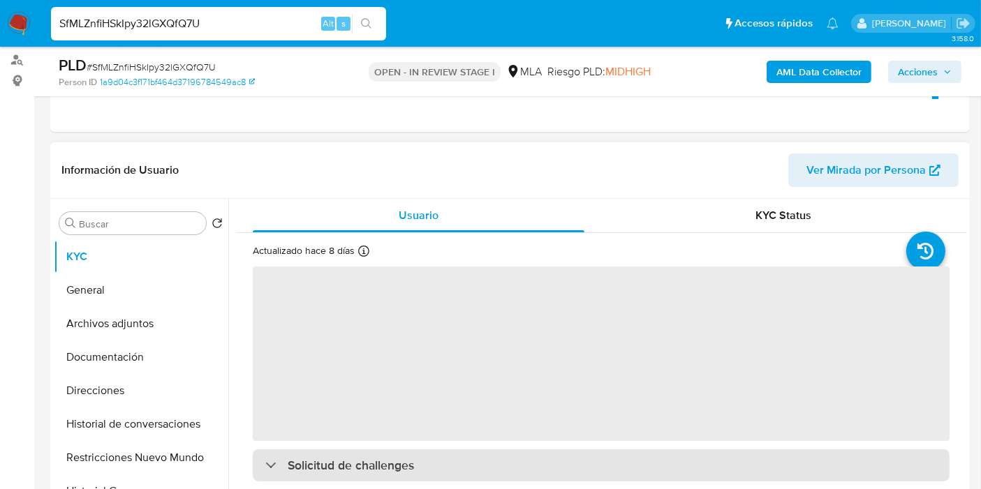
scroll to position [232, 0]
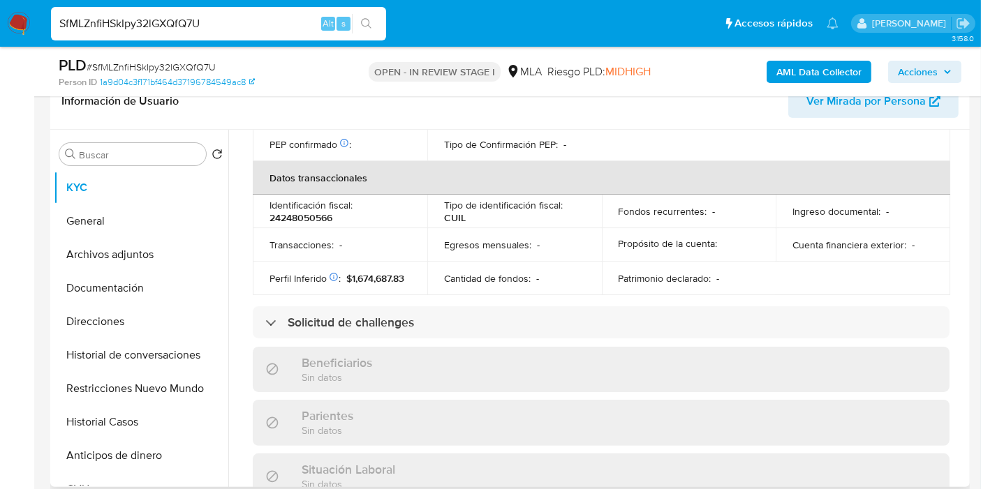
select select "10"
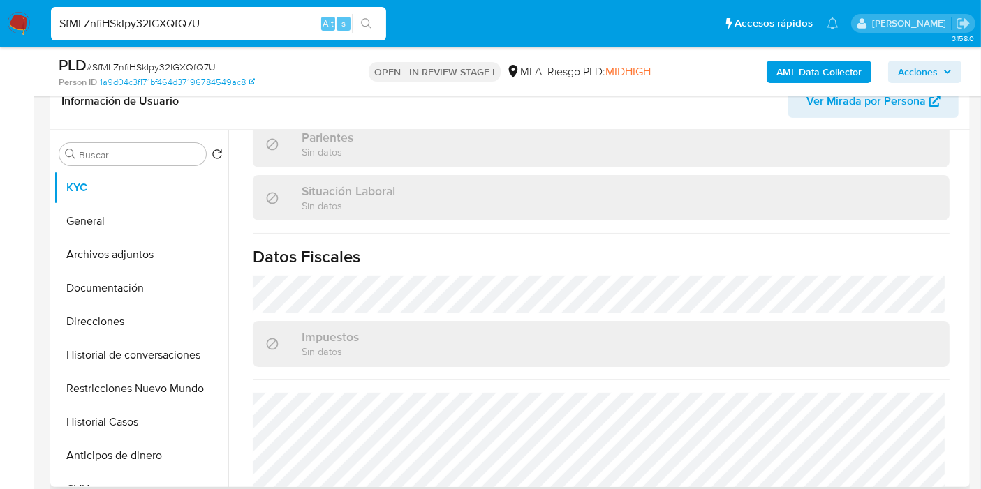
scroll to position [734, 0]
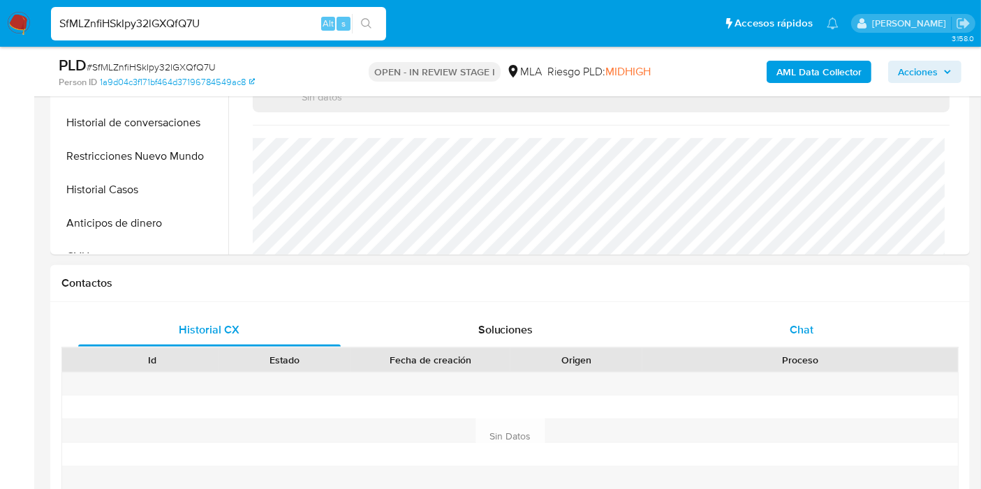
click at [757, 339] on div "Chat" at bounding box center [801, 330] width 262 height 34
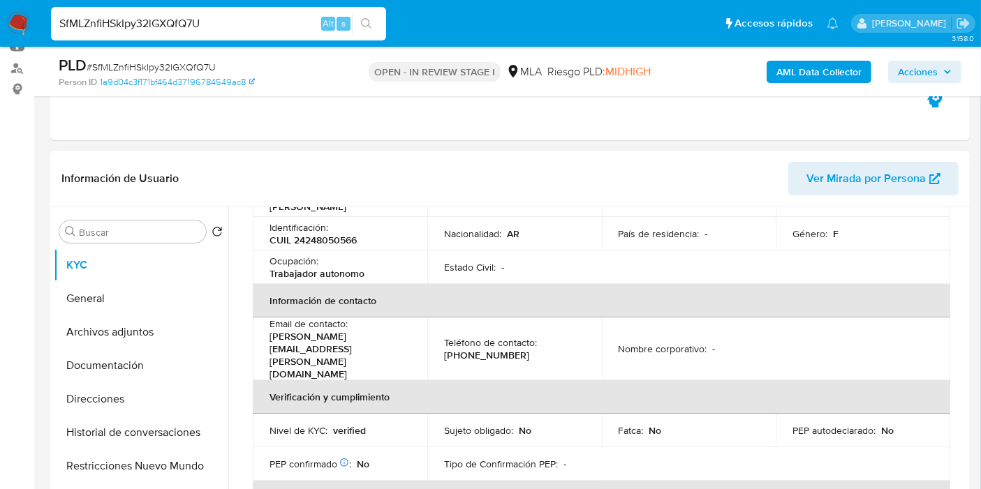
scroll to position [36, 0]
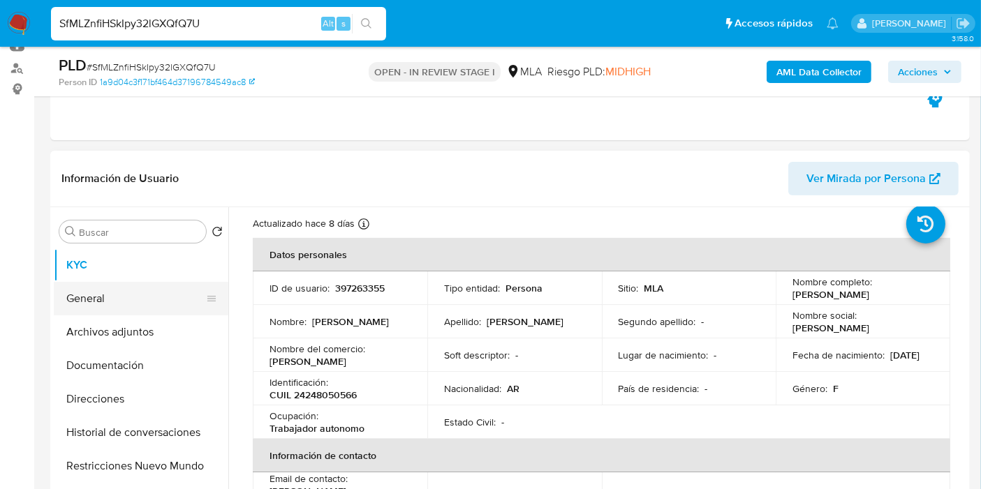
click at [70, 296] on button "General" at bounding box center [135, 299] width 163 height 34
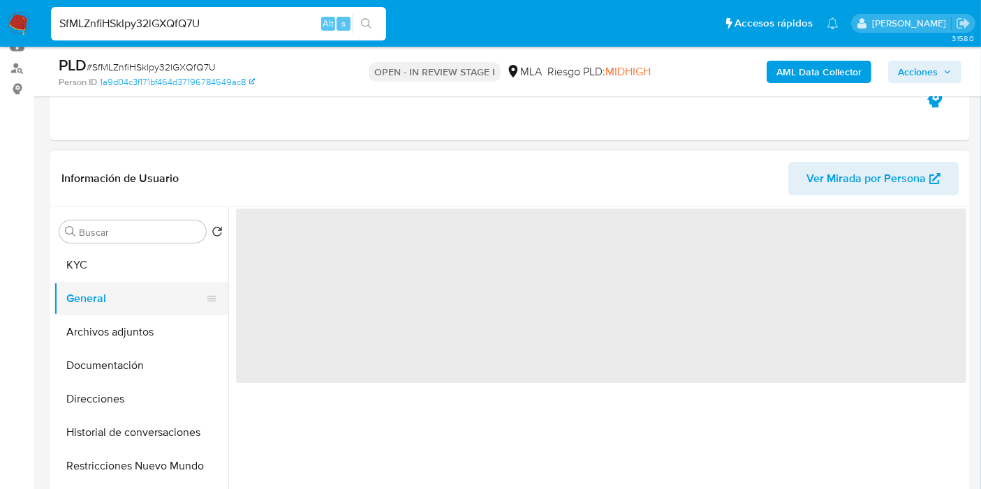
scroll to position [0, 0]
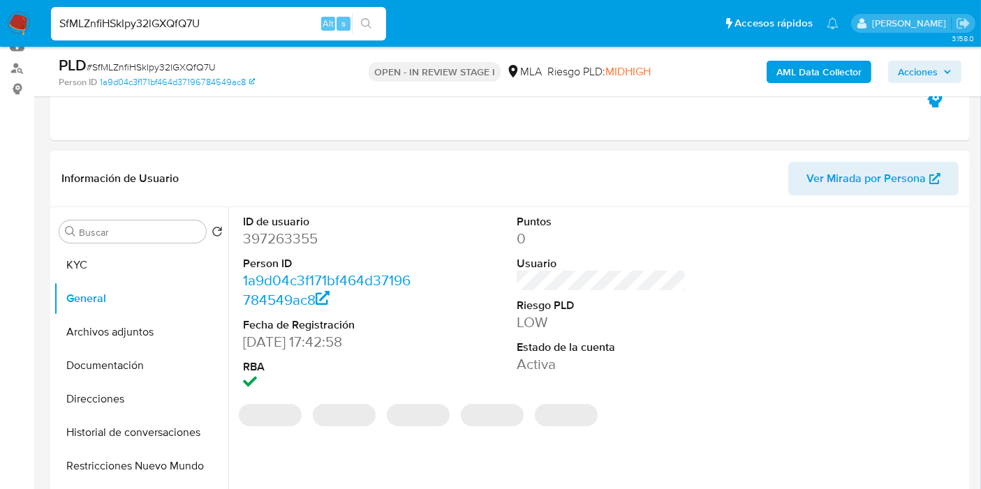
click at [296, 234] on dd "397263355" at bounding box center [327, 239] width 169 height 20
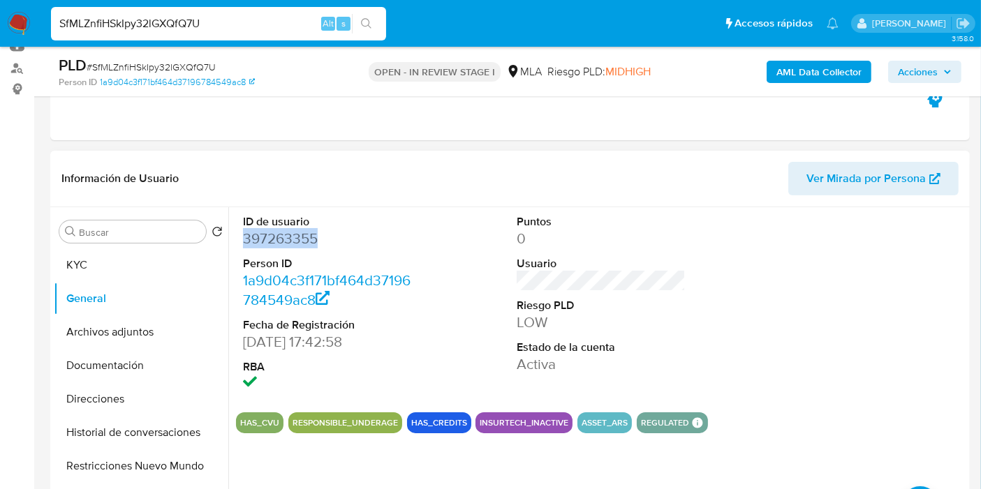
copy dd "397263355"
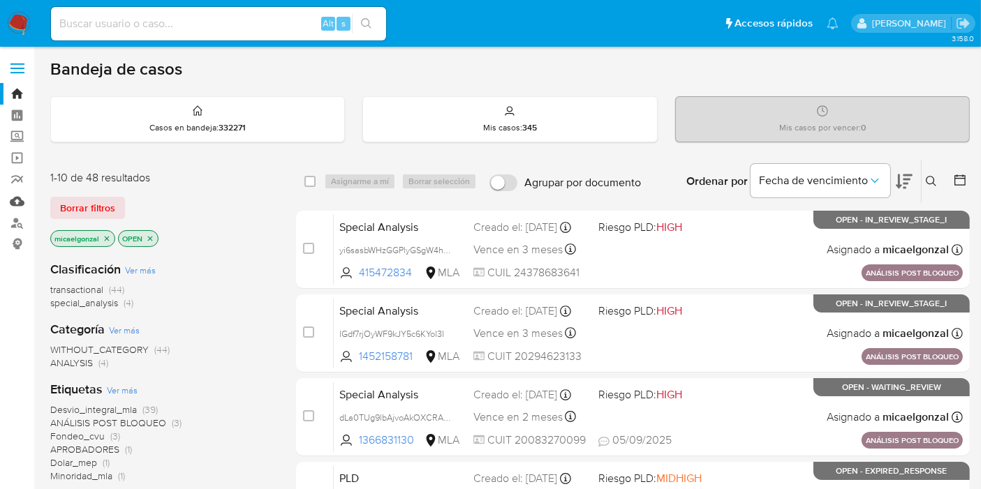
click at [15, 202] on link "Mulan" at bounding box center [83, 202] width 166 height 22
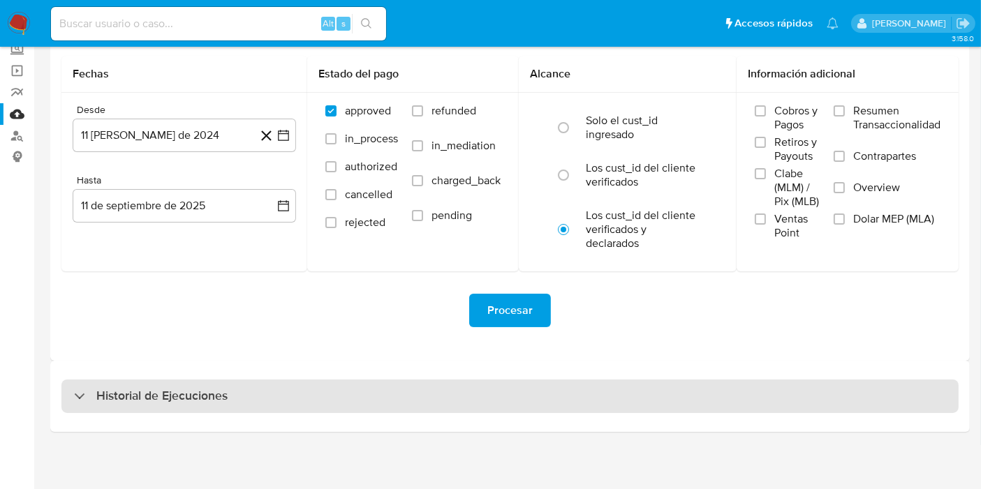
scroll to position [88, 0]
click at [235, 387] on div "Historial de Ejecuciones" at bounding box center [509, 396] width 897 height 34
select select "10"
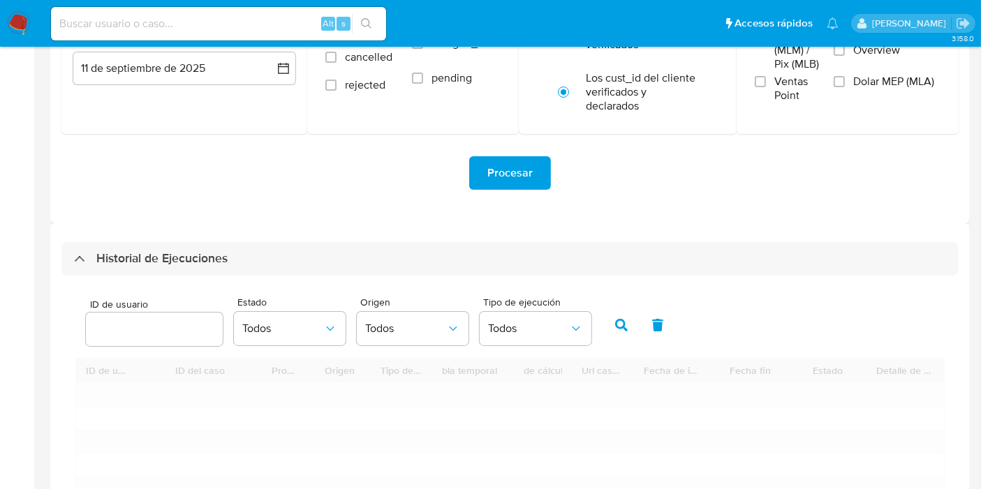
scroll to position [399, 0]
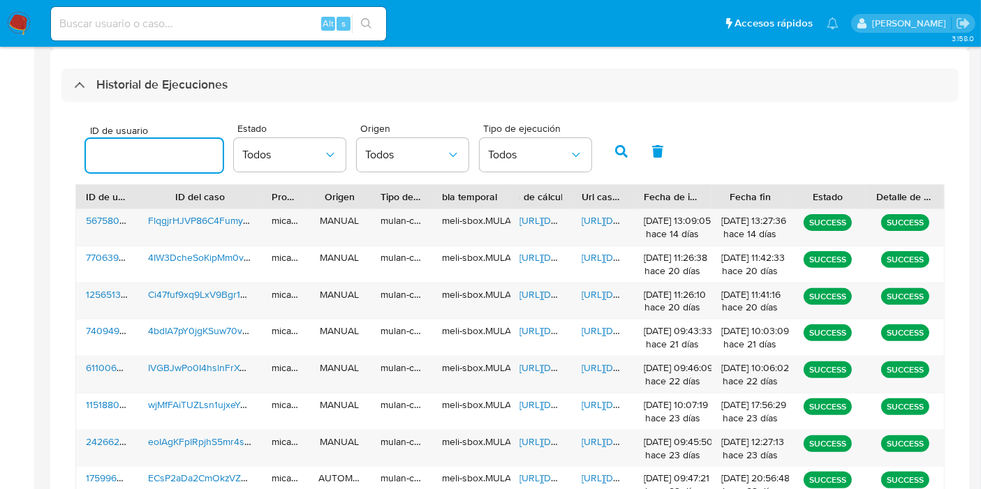
drag, startPoint x: 168, startPoint y: 137, endPoint x: 156, endPoint y: 150, distance: 17.8
click at [165, 140] on div "ID de usuario" at bounding box center [154, 151] width 137 height 50
click at [155, 151] on input "number" at bounding box center [154, 156] width 137 height 18
paste input "453725111"
type input "453725111"
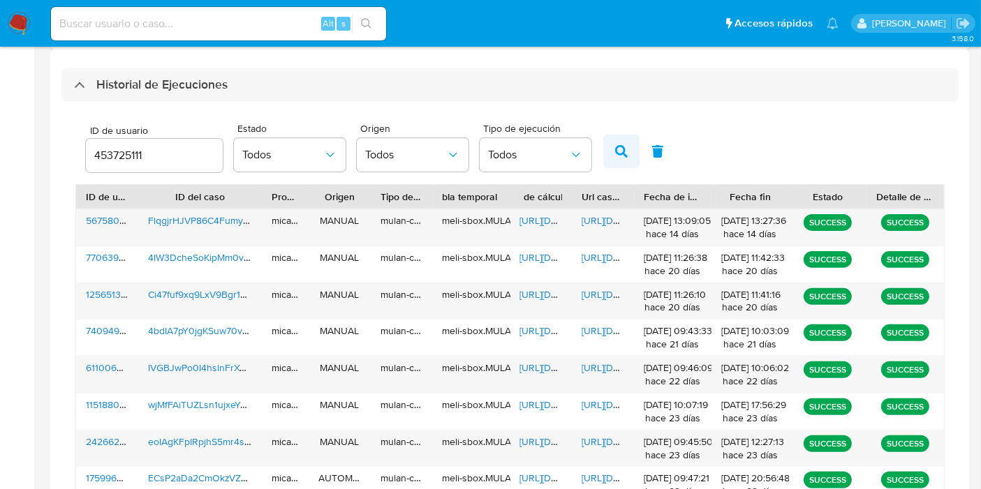
click at [620, 144] on button "button" at bounding box center [621, 152] width 36 height 34
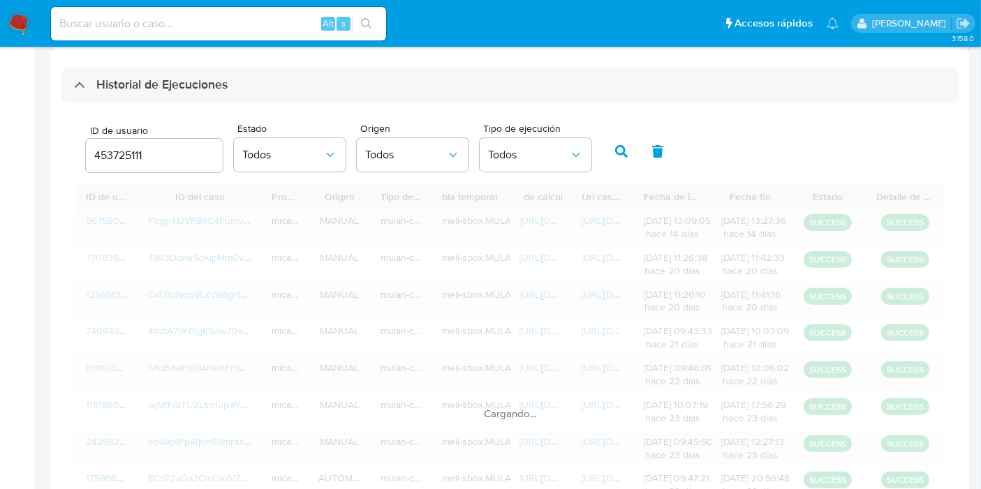
scroll to position [283, 0]
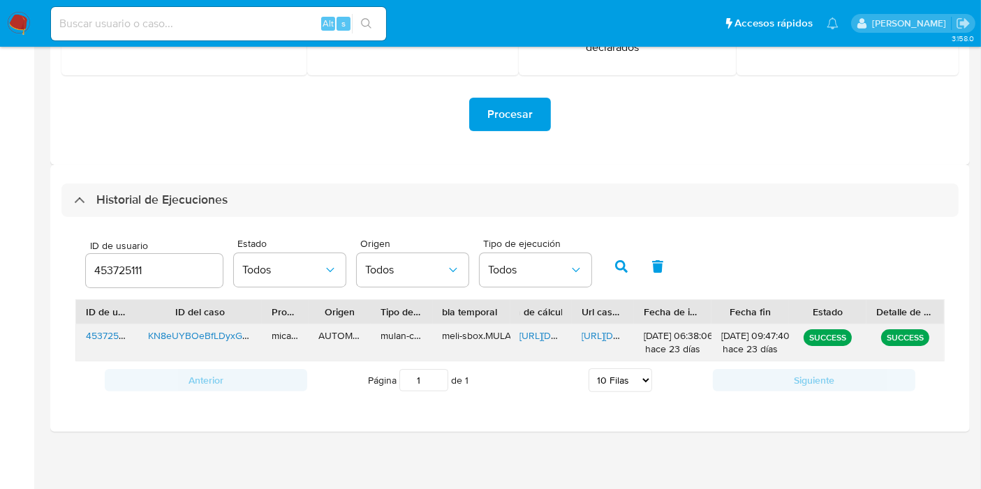
click at [596, 336] on span "https://docs.google.com/document/d/1O4O-B1A3IHTM7dbmCJfePNjC_kDyIj3mfHExomAxec8…" at bounding box center [629, 336] width 96 height 14
